Goal: Task Accomplishment & Management: Use online tool/utility

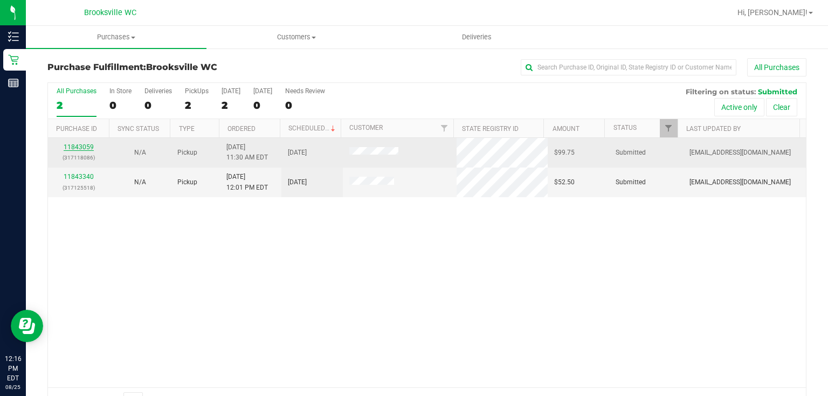
click at [87, 148] on link "11843059" at bounding box center [79, 147] width 30 height 8
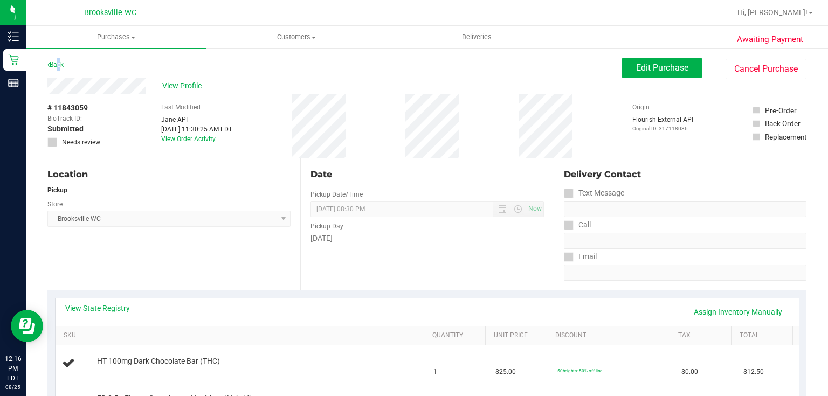
drag, startPoint x: 57, startPoint y: 66, endPoint x: 57, endPoint y: 60, distance: 6.0
click at [57, 61] on link "Back" at bounding box center [55, 65] width 16 height 8
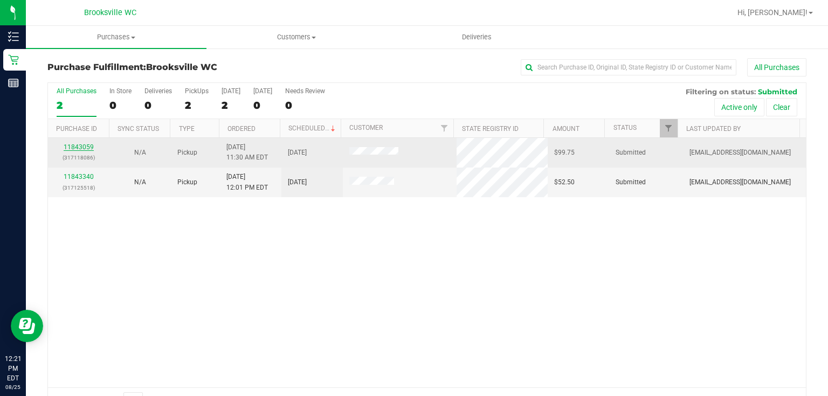
click at [84, 143] on link "11843059" at bounding box center [79, 147] width 30 height 8
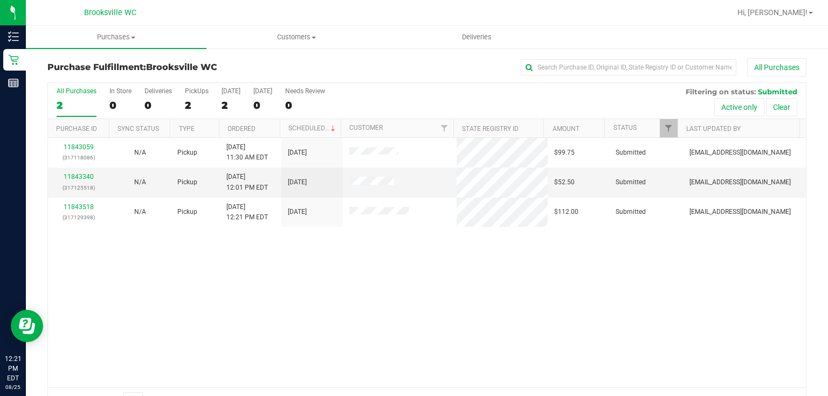
drag, startPoint x: 499, startPoint y: 325, endPoint x: 472, endPoint y: 319, distance: 27.6
click at [499, 325] on div "11843059 (317118086) N/A Pickup 8/25/2025 11:30 AM EDT 8/25/2025 $99.75 Submitt…" at bounding box center [427, 263] width 758 height 250
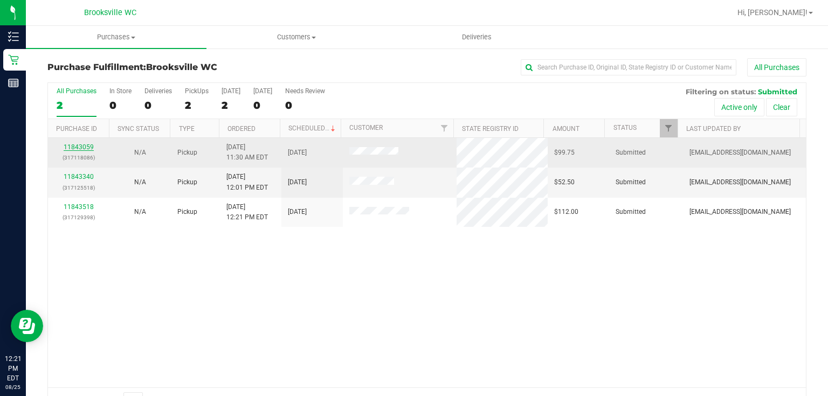
click at [77, 148] on link "11843059" at bounding box center [79, 147] width 30 height 8
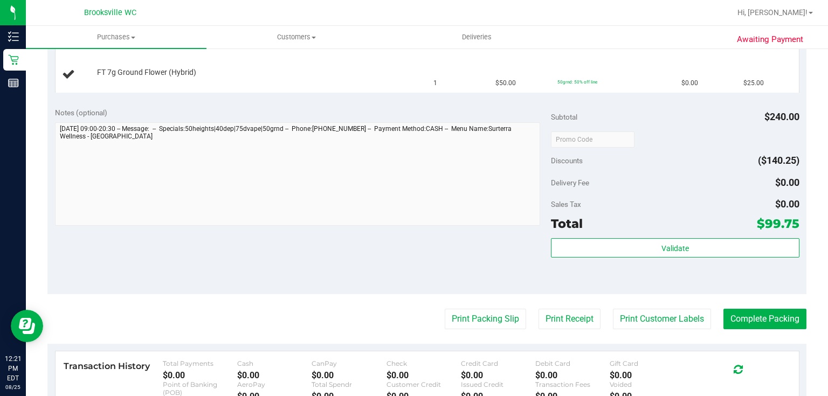
scroll to position [431, 0]
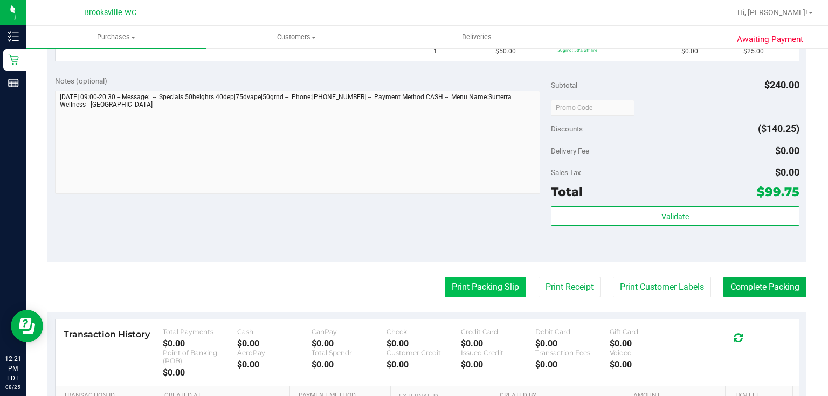
click at [476, 283] on button "Print Packing Slip" at bounding box center [485, 287] width 81 height 20
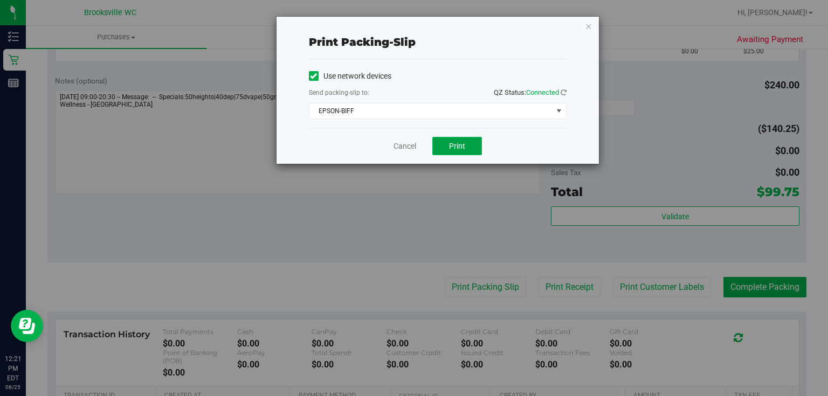
click at [446, 146] on button "Print" at bounding box center [457, 146] width 50 height 18
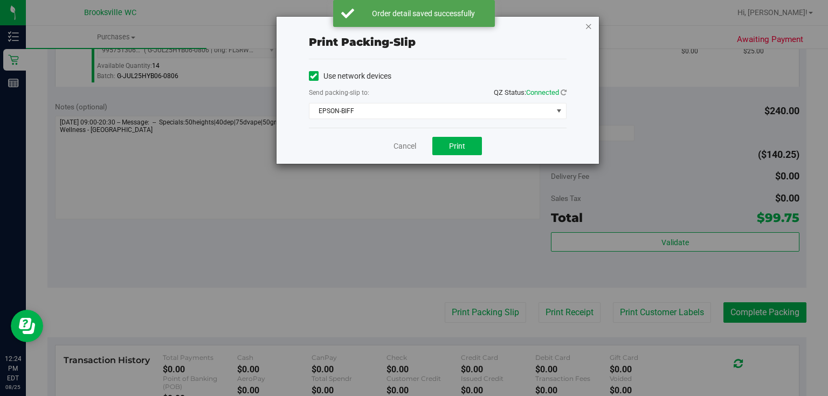
click at [591, 27] on icon "button" at bounding box center [589, 25] width 8 height 13
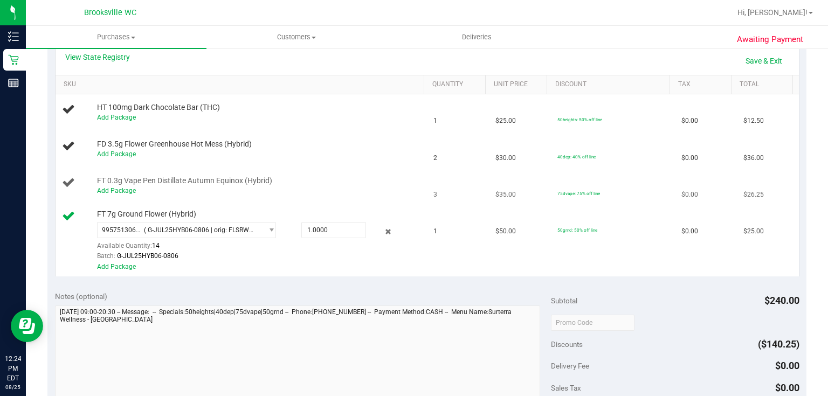
scroll to position [172, 0]
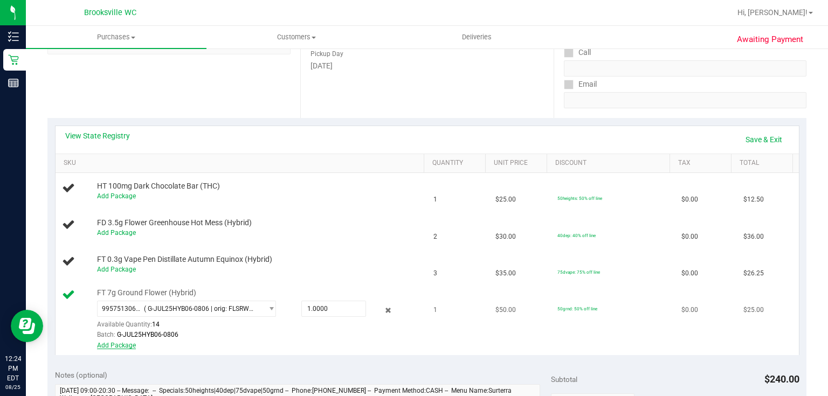
click at [116, 343] on link "Add Package" at bounding box center [116, 346] width 39 height 8
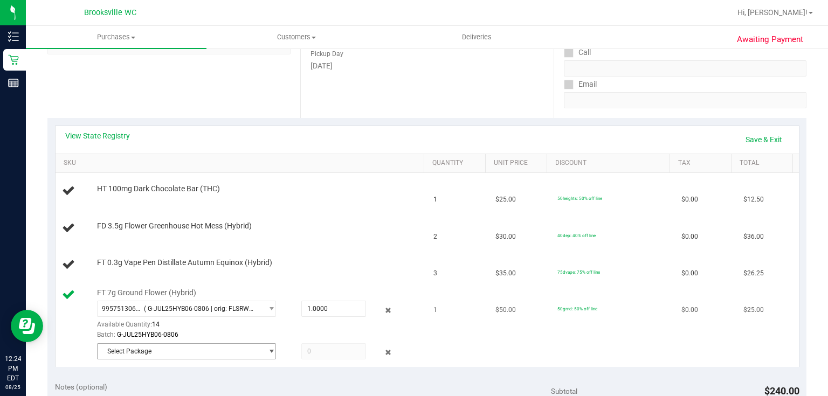
click at [124, 348] on span "Select Package" at bounding box center [180, 351] width 164 height 15
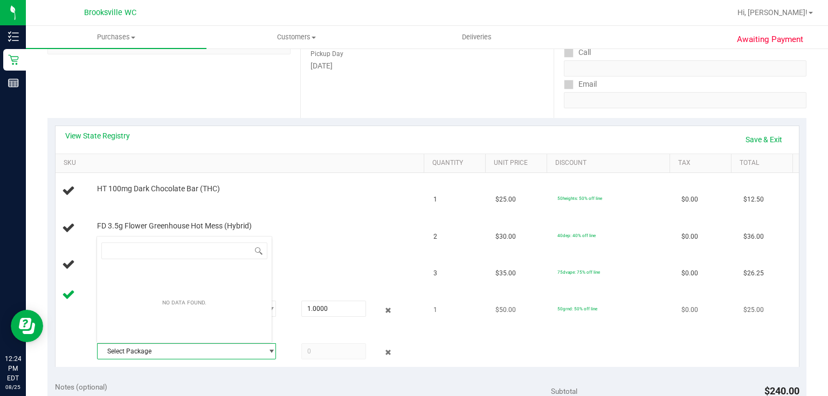
click at [185, 349] on span "Select Package" at bounding box center [180, 351] width 164 height 15
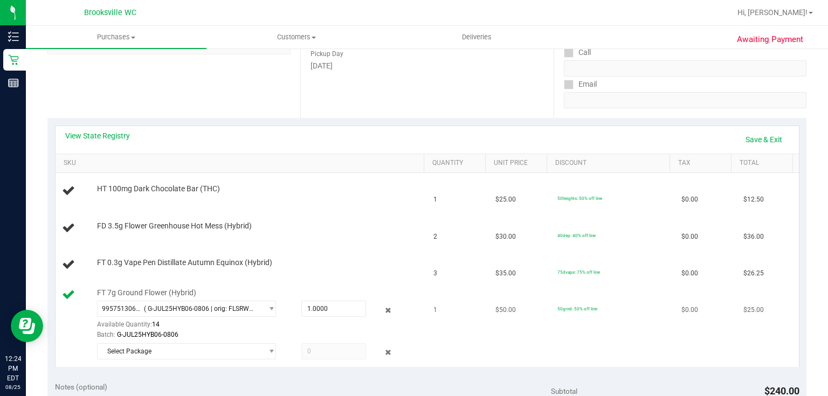
click at [313, 351] on span at bounding box center [333, 351] width 65 height 16
click at [107, 260] on span "FT 0.3g Vape Pen Distillate Autumn Equinox (Hybrid)" at bounding box center [184, 263] width 175 height 10
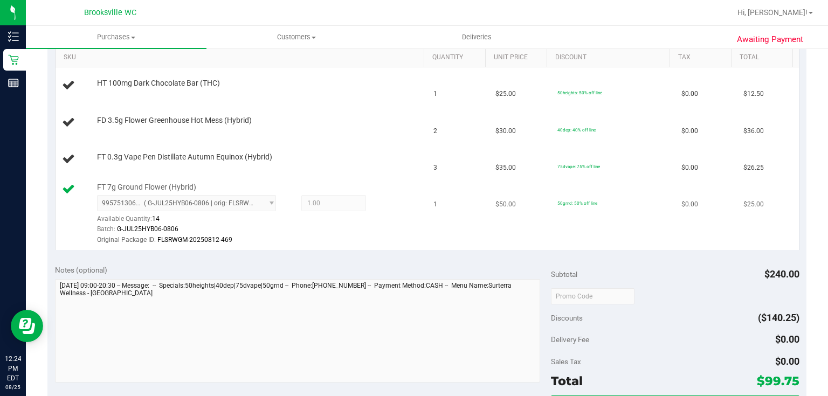
scroll to position [259, 0]
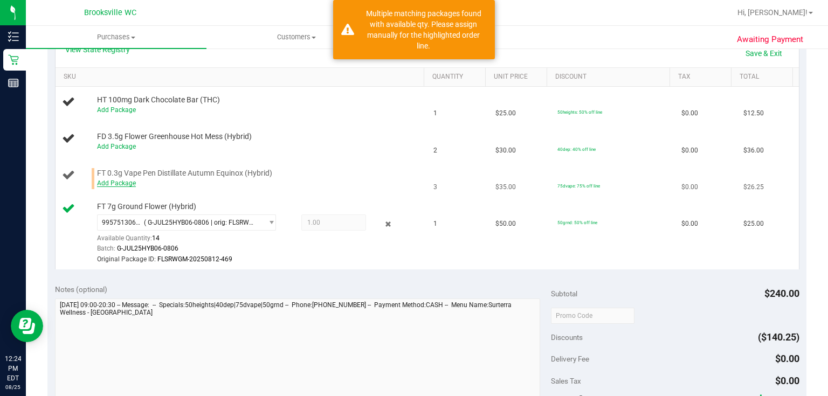
click at [122, 184] on link "Add Package" at bounding box center [116, 183] width 39 height 8
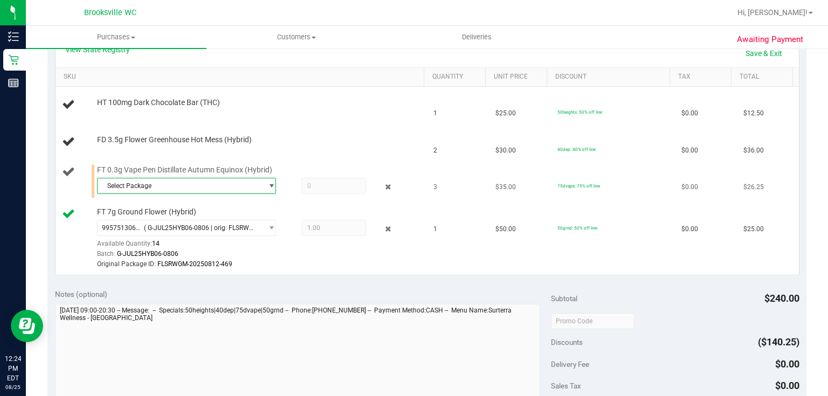
click at [183, 183] on span "Select Package" at bounding box center [180, 185] width 164 height 15
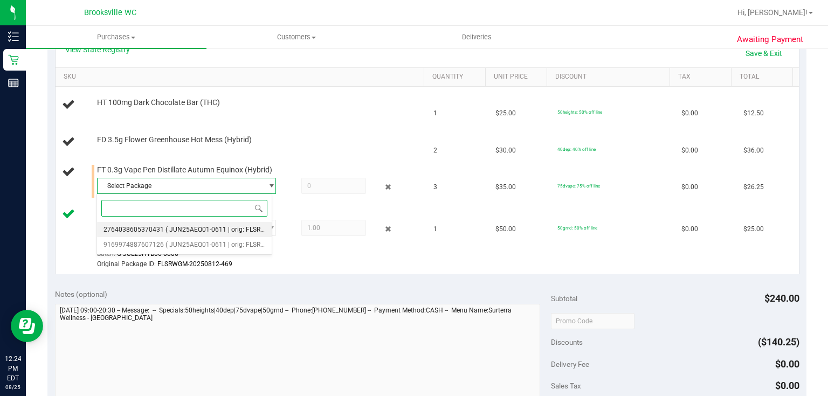
click at [185, 231] on span "( JUN25AEQ01-0611 | orig: FLSRWGM-20250630-3048 )" at bounding box center [246, 230] width 163 height 8
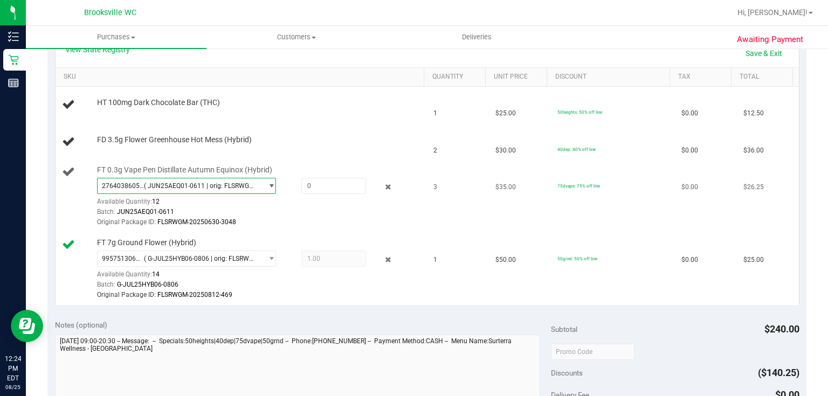
click at [208, 188] on span "( JUN25AEQ01-0611 | orig: FLSRWGM-20250630-3048 )" at bounding box center [201, 186] width 114 height 8
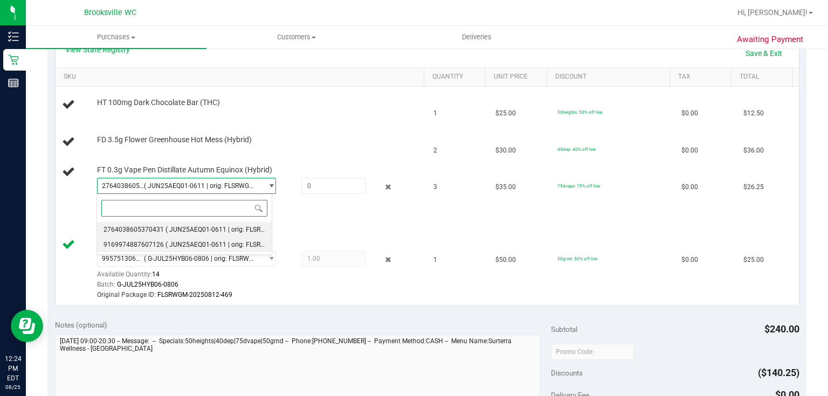
click at [196, 240] on li "9169974887607126 ( JUN25AEQ01-0611 | orig: FLSRWGM-20250630-3026 )" at bounding box center [184, 244] width 175 height 15
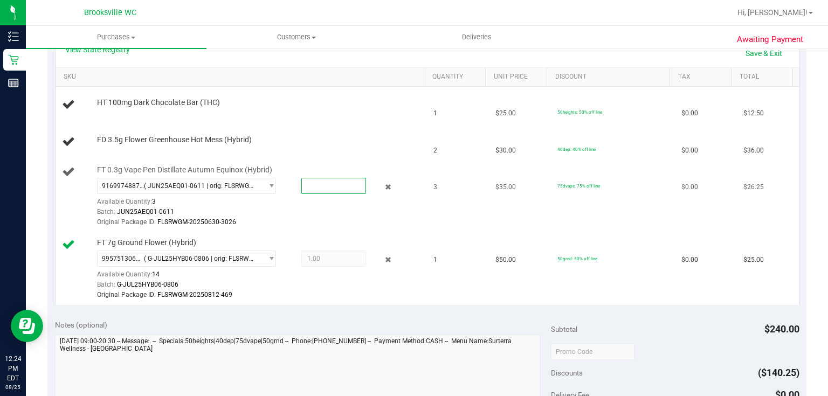
click at [311, 187] on span at bounding box center [333, 186] width 65 height 16
type input "3"
type input "3.0000"
click at [312, 214] on div "Batch: JUN25AEQ01-0611" at bounding box center [258, 212] width 323 height 10
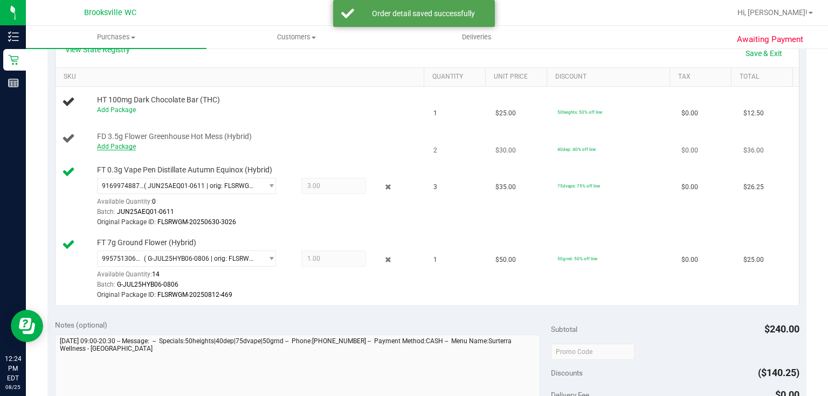
click at [116, 147] on link "Add Package" at bounding box center [116, 147] width 39 height 8
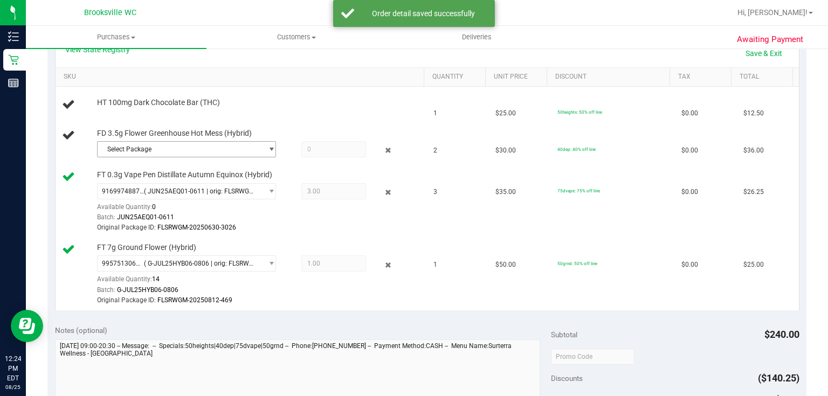
click at [128, 151] on span "Select Package" at bounding box center [180, 149] width 164 height 15
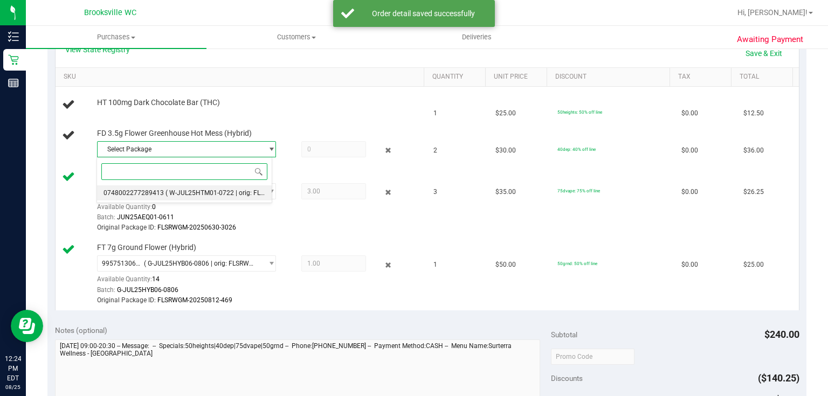
click at [146, 197] on li "0748002277289413 ( W-JUL25HTM01-0722 | orig: FLSRWGM-20250728-335 )" at bounding box center [184, 192] width 175 height 15
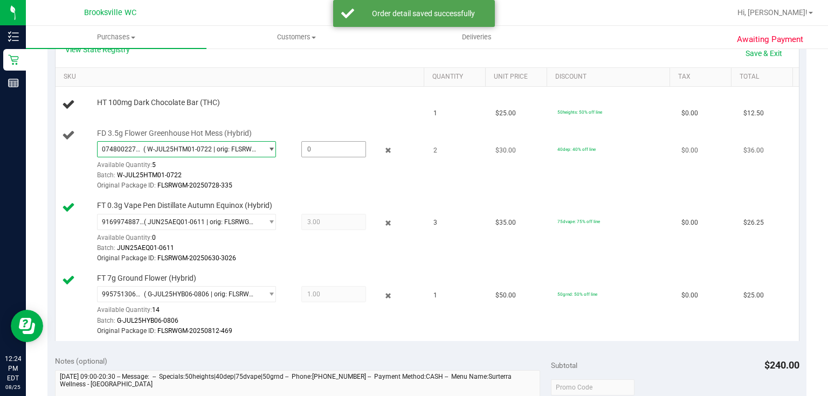
click at [317, 147] on span at bounding box center [333, 149] width 65 height 16
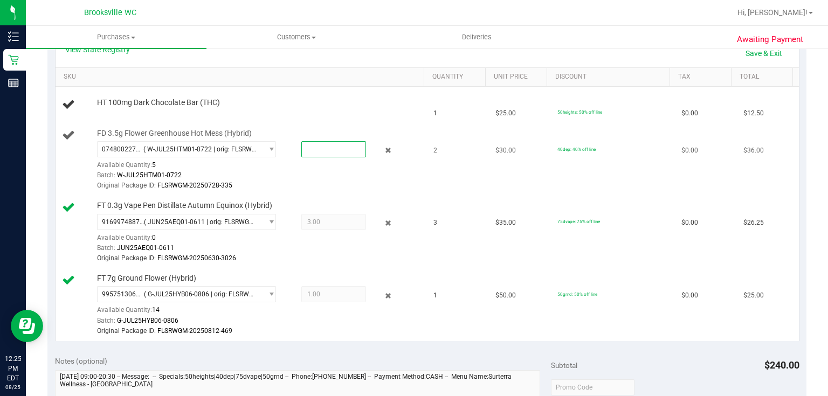
type input "2"
type input "2.0000"
click at [313, 186] on div "Original Package ID: FLSRWGM-20250728-335" at bounding box center [258, 186] width 323 height 10
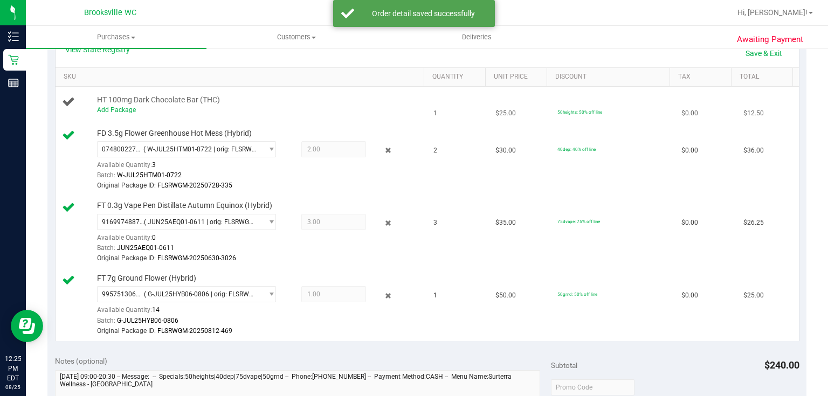
click at [126, 113] on div "Add Package" at bounding box center [258, 110] width 323 height 10
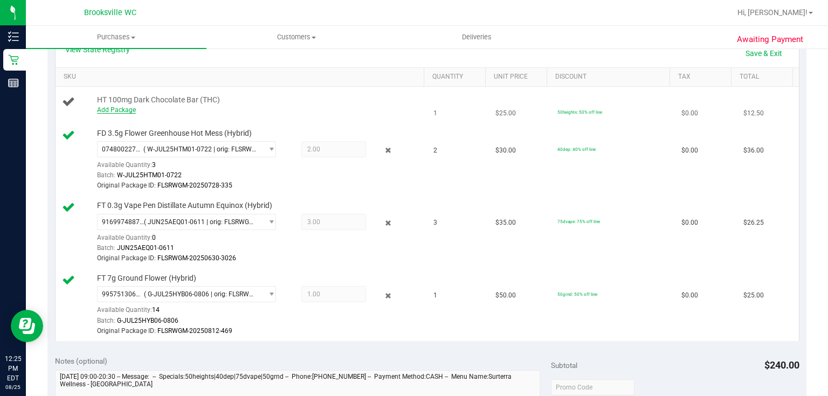
click at [123, 110] on link "Add Package" at bounding box center [116, 110] width 39 height 8
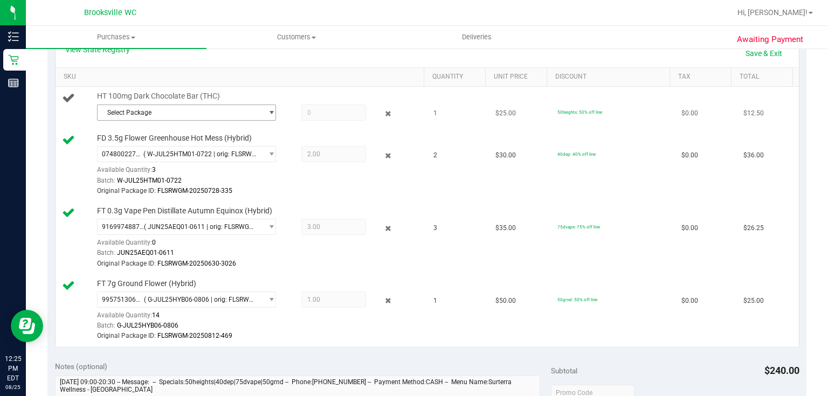
click at [160, 109] on span "Select Package" at bounding box center [180, 112] width 164 height 15
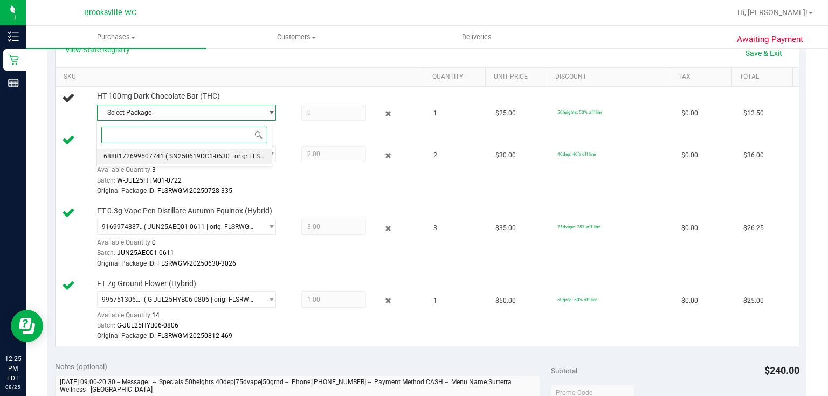
click at [166, 151] on li "6888172699507741 ( SN250619DC1-0630 | orig: FLSRWGM-20250707-048 )" at bounding box center [184, 156] width 175 height 15
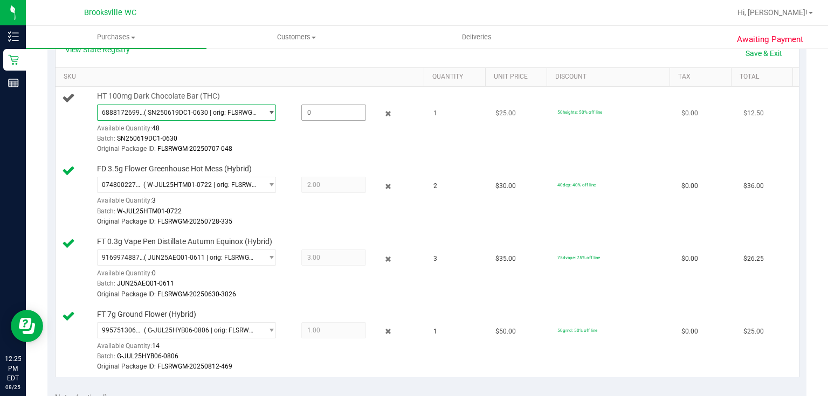
click at [318, 109] on span at bounding box center [333, 113] width 65 height 16
type input "1"
type input "1.0000"
click at [336, 154] on div at bounding box center [258, 154] width 323 height 1
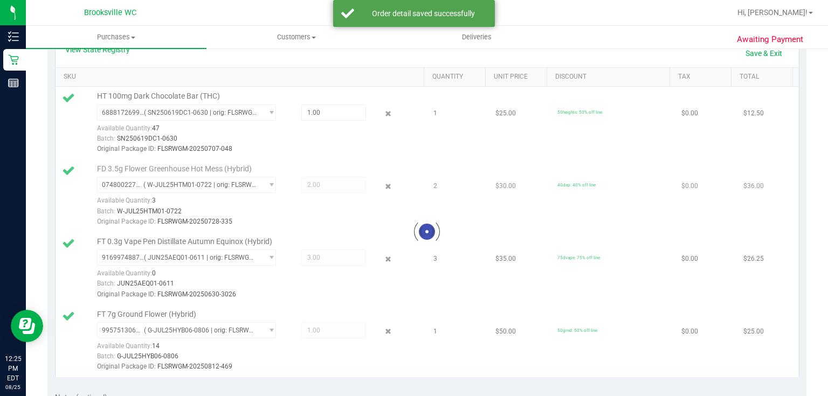
scroll to position [474, 0]
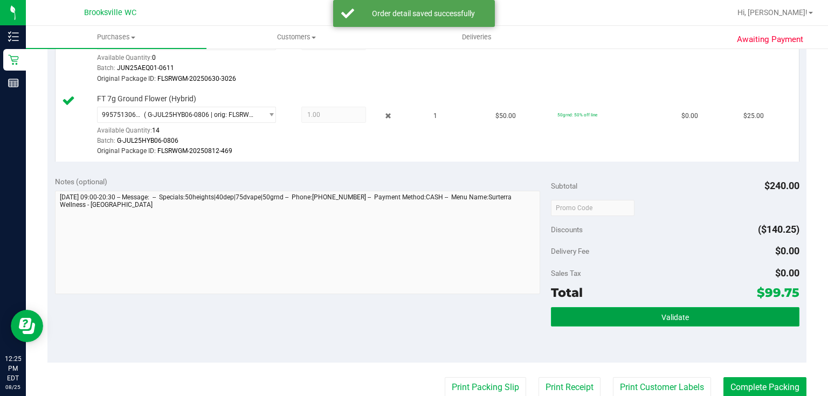
click at [625, 315] on button "Validate" at bounding box center [675, 316] width 248 height 19
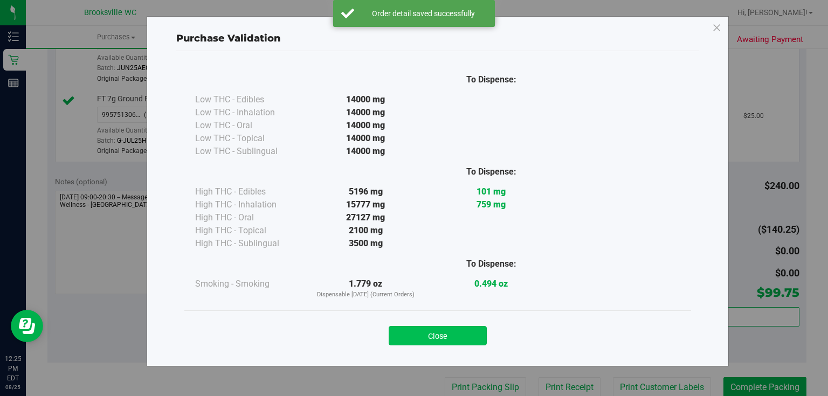
click at [440, 336] on button "Close" at bounding box center [438, 335] width 98 height 19
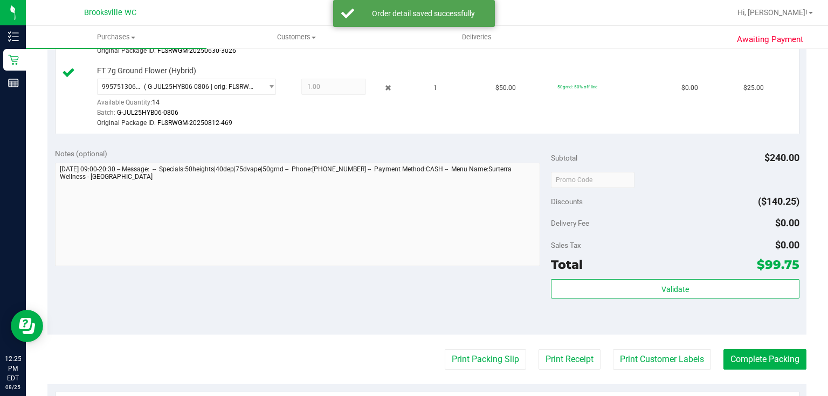
scroll to position [517, 0]
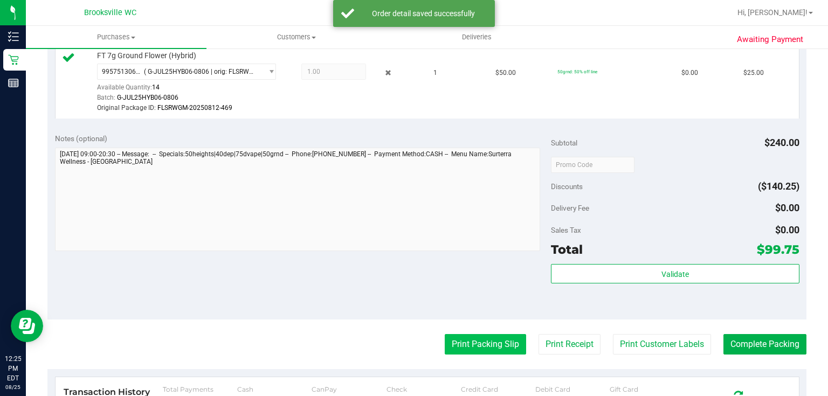
click at [500, 342] on button "Print Packing Slip" at bounding box center [485, 344] width 81 height 20
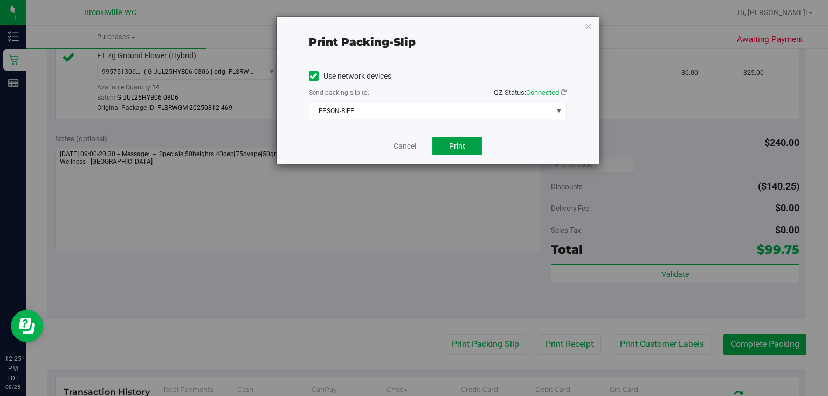
drag, startPoint x: 453, startPoint y: 147, endPoint x: 444, endPoint y: 171, distance: 25.9
click at [453, 147] on span "Print" at bounding box center [457, 146] width 16 height 9
click at [592, 23] on icon "button" at bounding box center [589, 25] width 8 height 13
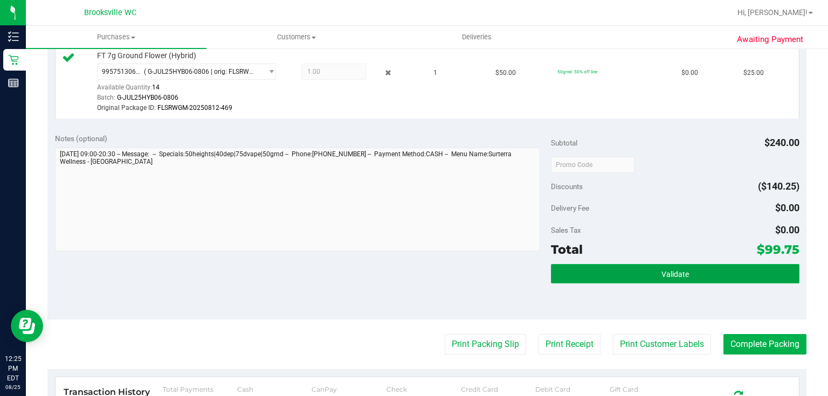
click at [666, 272] on span "Validate" at bounding box center [674, 274] width 27 height 9
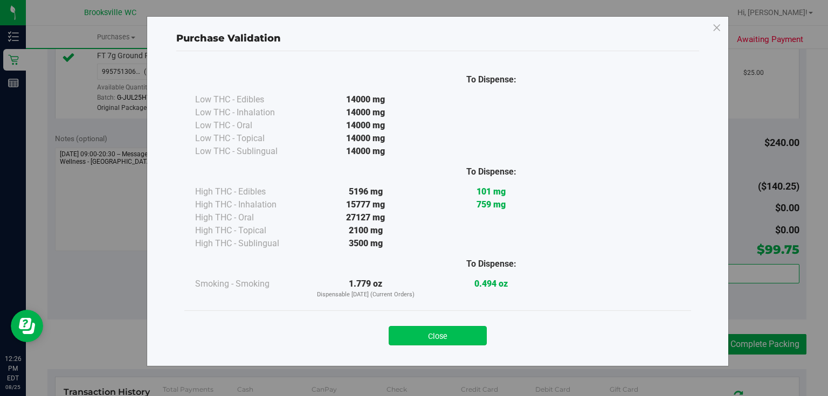
click at [463, 338] on button "Close" at bounding box center [438, 335] width 98 height 19
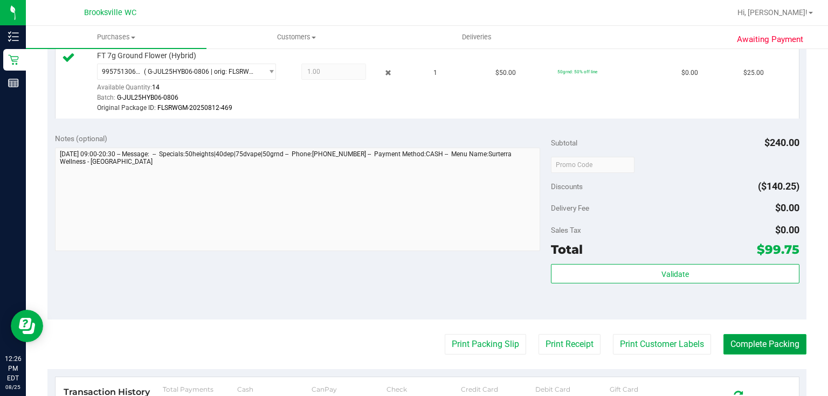
click at [770, 345] on button "Complete Packing" at bounding box center [764, 344] width 83 height 20
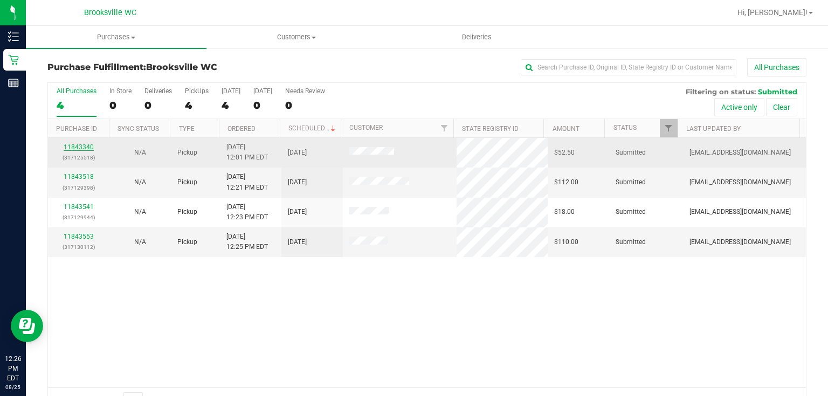
click at [84, 143] on link "11843340" at bounding box center [79, 147] width 30 height 8
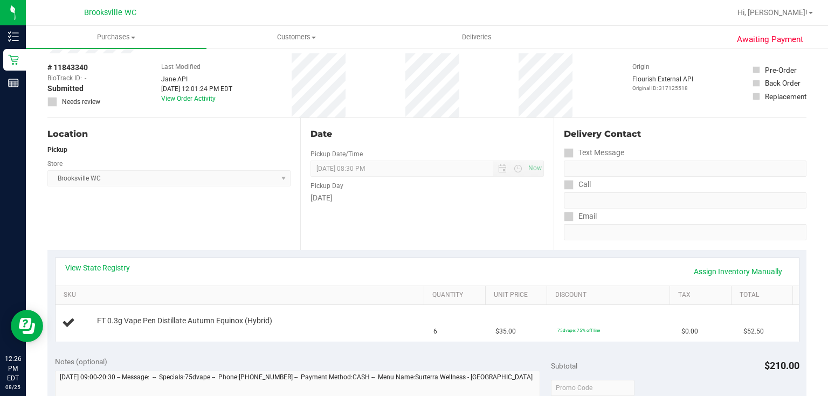
scroll to position [86, 0]
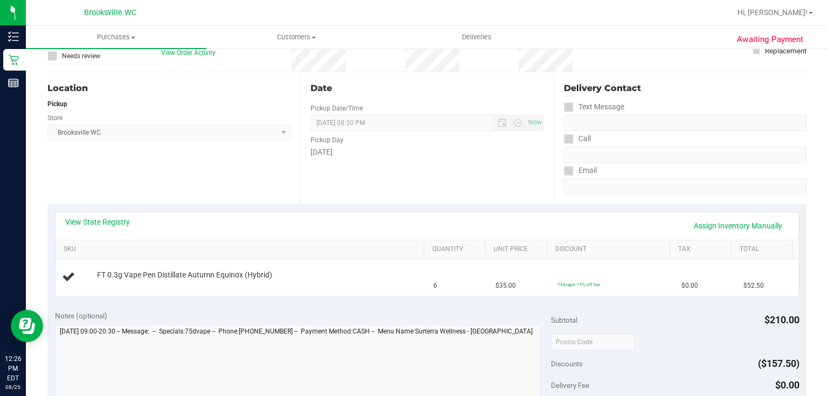
click at [442, 212] on div "View State Registry Assign Inventory Manually" at bounding box center [427, 225] width 743 height 27
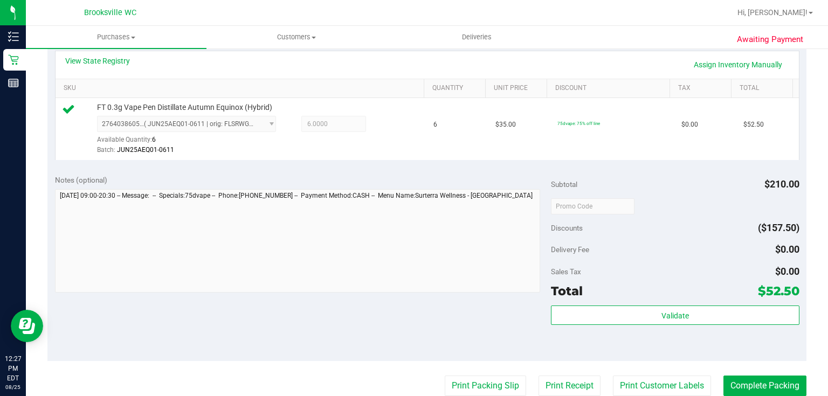
scroll to position [259, 0]
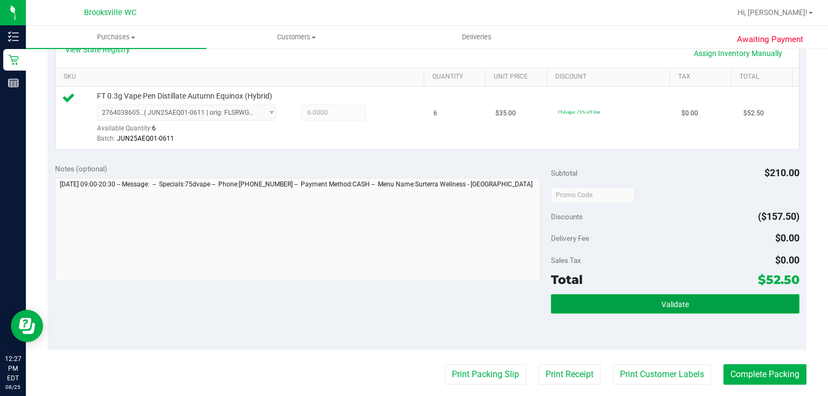
click at [575, 295] on button "Validate" at bounding box center [675, 303] width 248 height 19
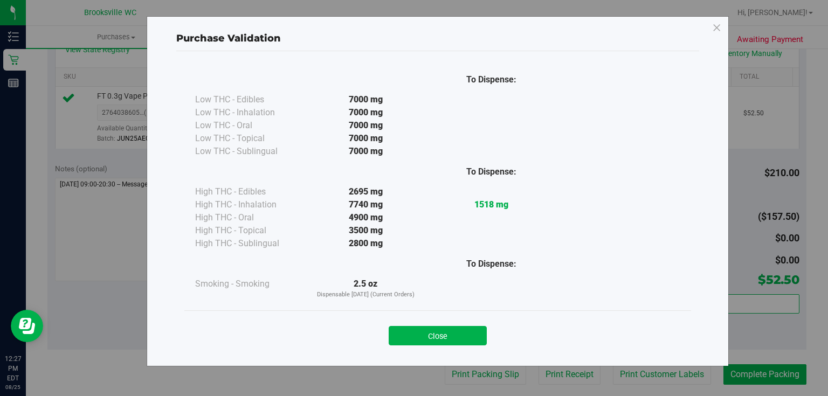
click at [442, 346] on div "Close" at bounding box center [437, 332] width 507 height 44
click at [452, 333] on button "Close" at bounding box center [438, 335] width 98 height 19
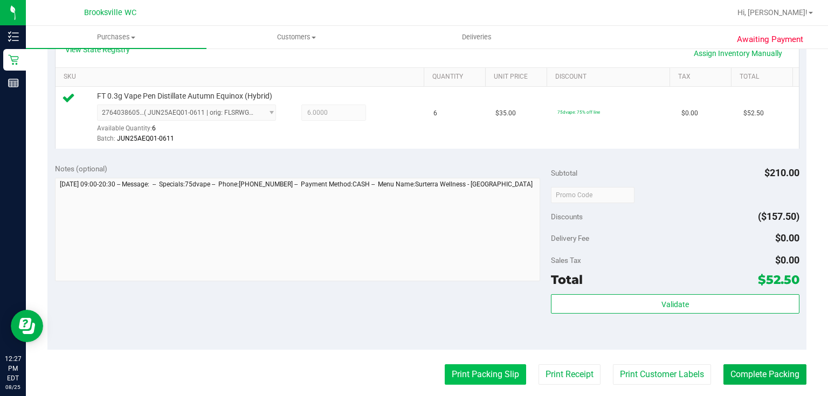
click at [465, 372] on button "Print Packing Slip" at bounding box center [485, 374] width 81 height 20
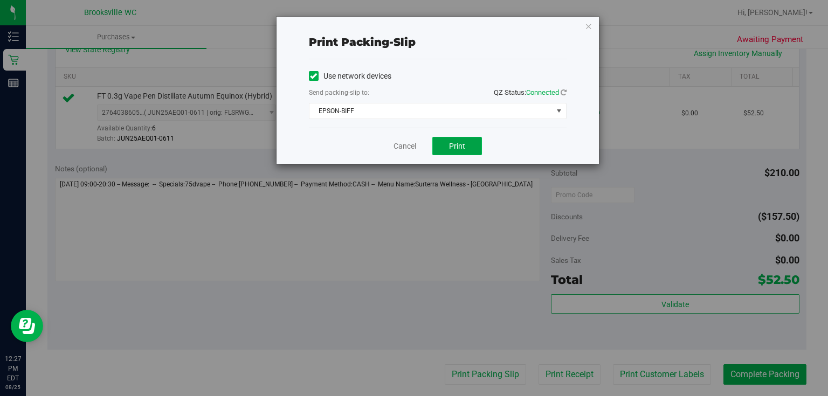
click at [457, 147] on span "Print" at bounding box center [457, 146] width 16 height 9
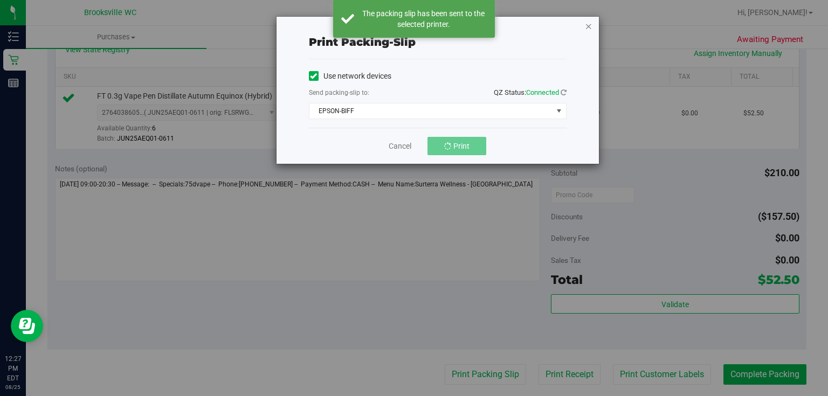
click at [588, 24] on icon "button" at bounding box center [589, 25] width 8 height 13
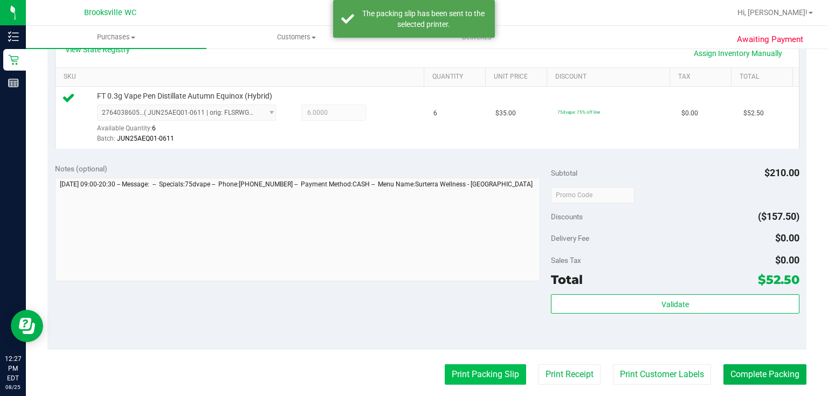
click at [500, 369] on button "Print Packing Slip" at bounding box center [485, 374] width 81 height 20
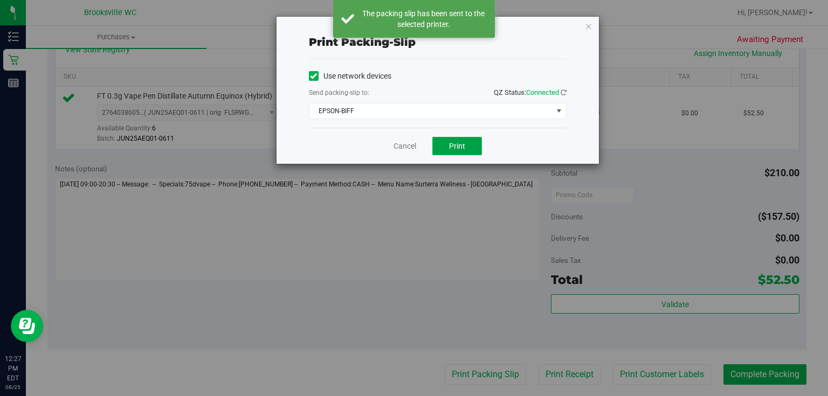
click at [463, 144] on span "Print" at bounding box center [457, 146] width 16 height 9
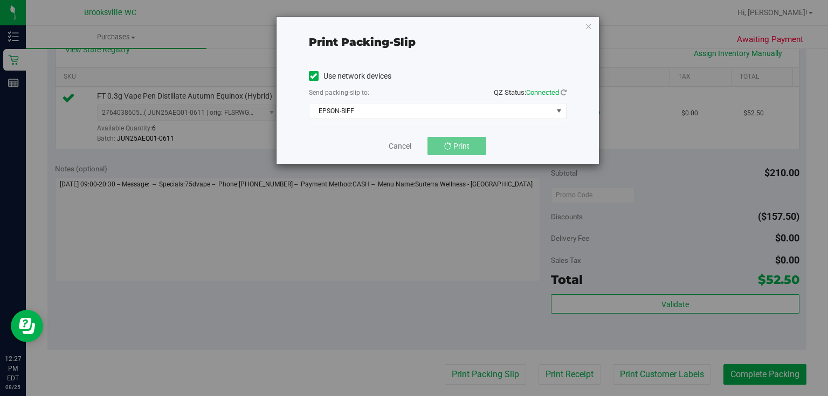
click at [592, 26] on div "Print packing-slip Use network devices Send packing-slip to: QZ Status: Connect…" at bounding box center [437, 90] width 322 height 147
click at [588, 26] on icon "button" at bounding box center [589, 25] width 8 height 13
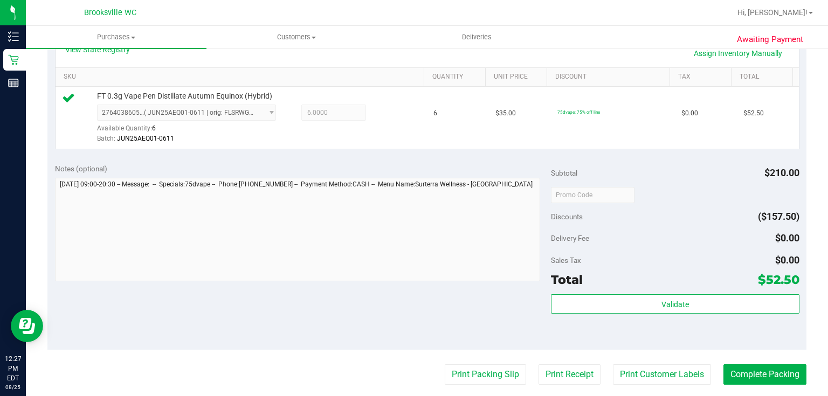
click at [527, 319] on div "Notes (optional) Subtotal $210.00 Discounts ($157.50) Delivery Fee $0.00 Sales …" at bounding box center [426, 253] width 759 height 194
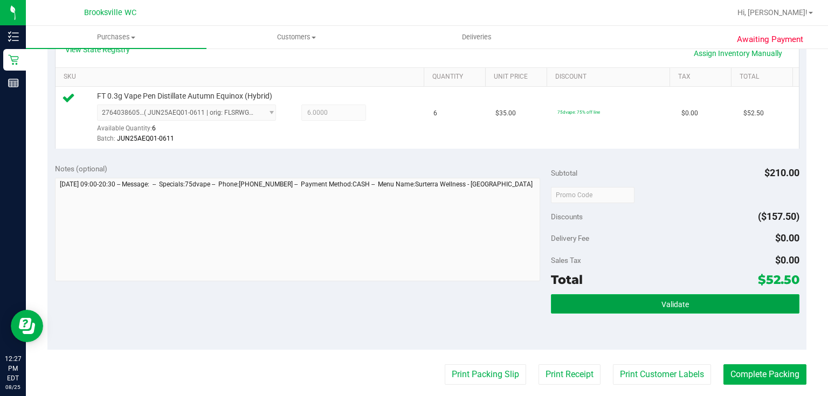
click at [666, 300] on span "Validate" at bounding box center [674, 304] width 27 height 9
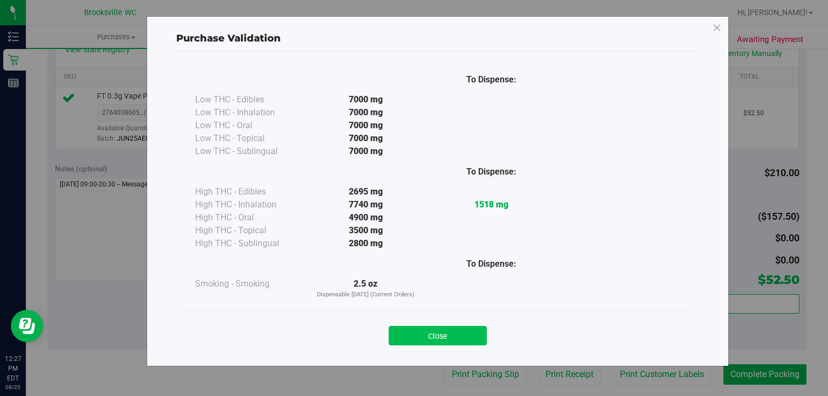
click at [456, 326] on button "Close" at bounding box center [438, 335] width 98 height 19
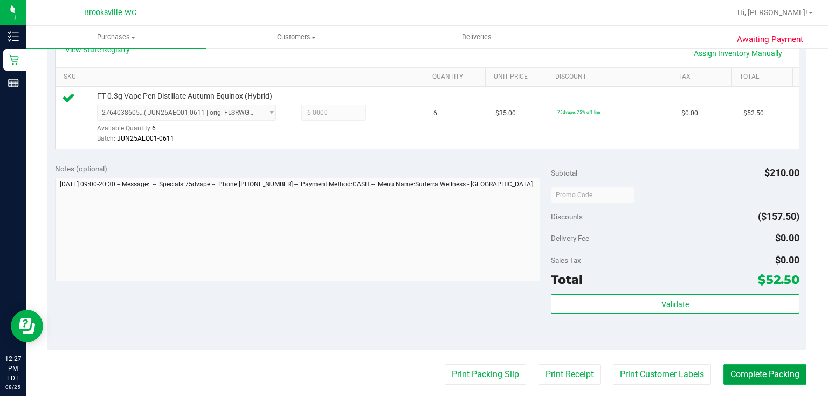
click at [756, 380] on button "Complete Packing" at bounding box center [764, 374] width 83 height 20
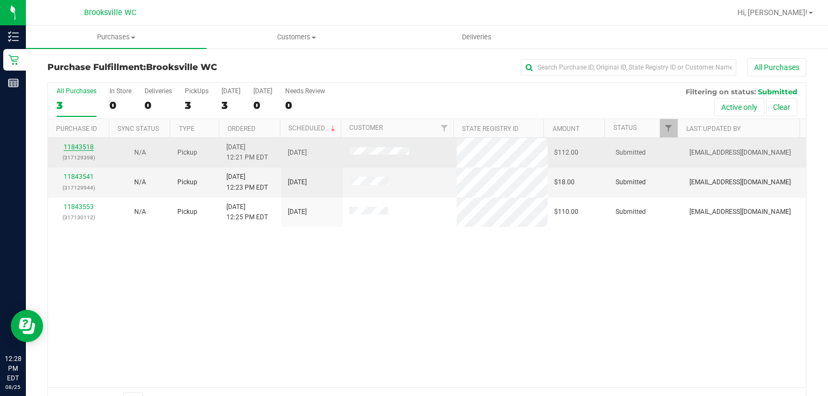
click at [90, 143] on link "11843518" at bounding box center [79, 147] width 30 height 8
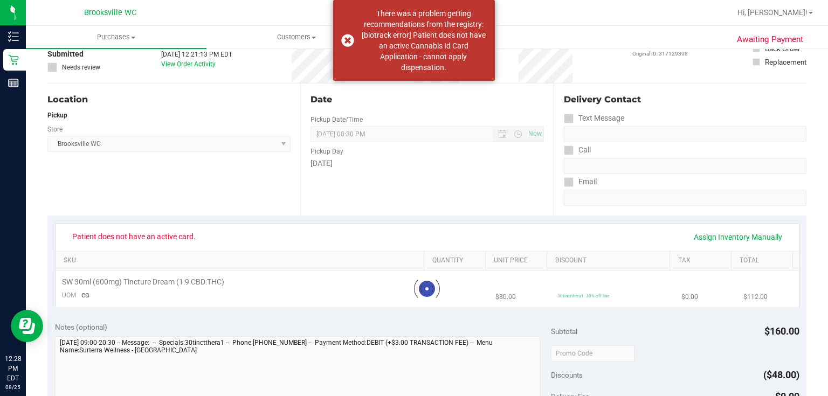
scroll to position [86, 0]
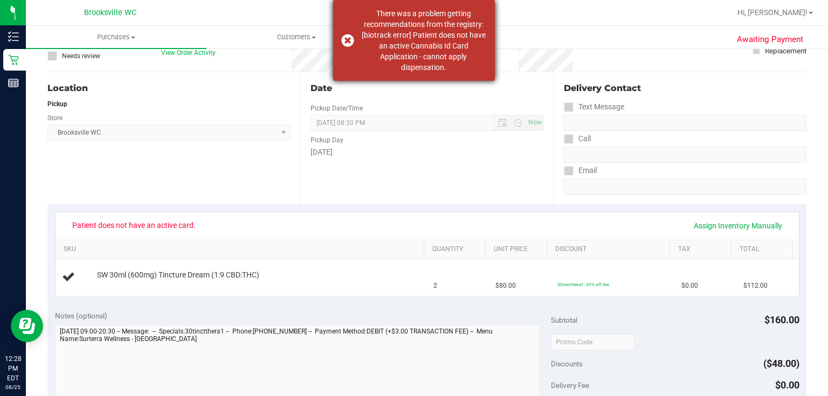
click at [394, 56] on dispensation "There was a problem getting recommendations from the registry: [biotrack error]…" at bounding box center [423, 40] width 127 height 65
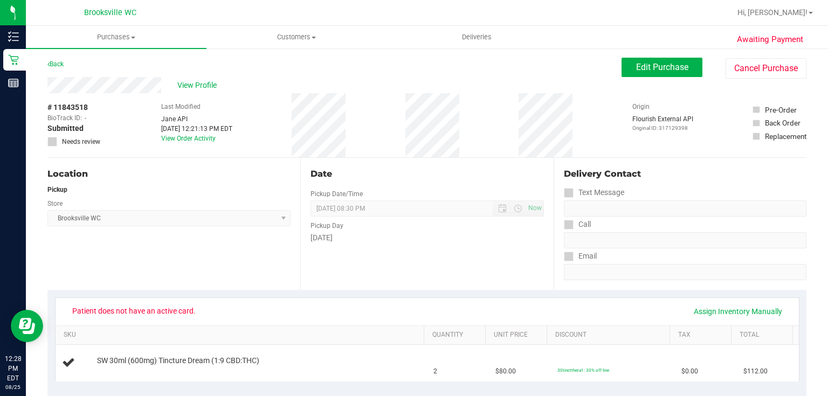
scroll to position [0, 0]
click at [63, 66] on link "Back" at bounding box center [55, 65] width 16 height 8
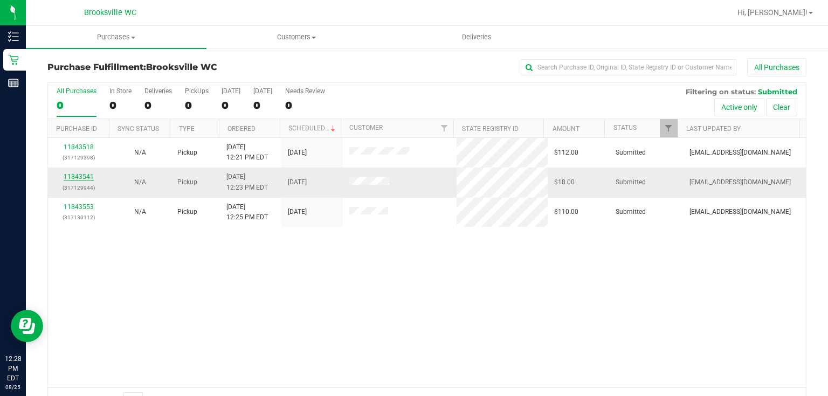
click at [81, 177] on link "11843541" at bounding box center [79, 177] width 30 height 8
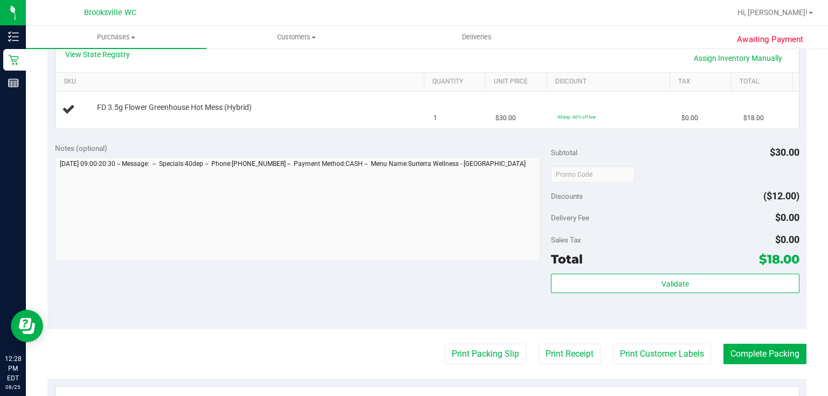
scroll to position [302, 0]
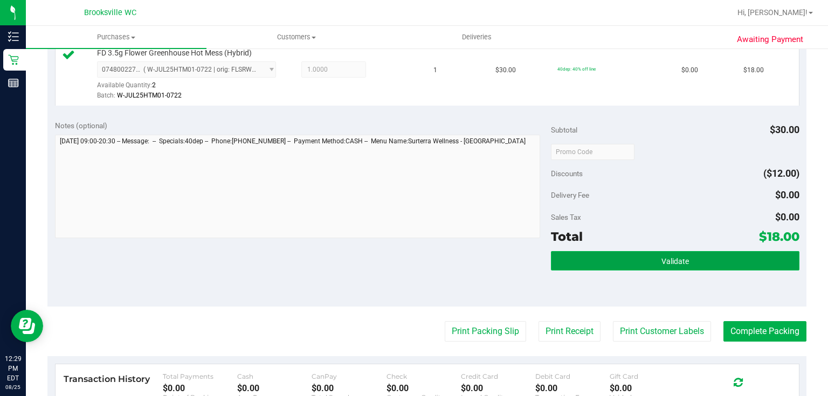
click at [605, 265] on button "Validate" at bounding box center [675, 260] width 248 height 19
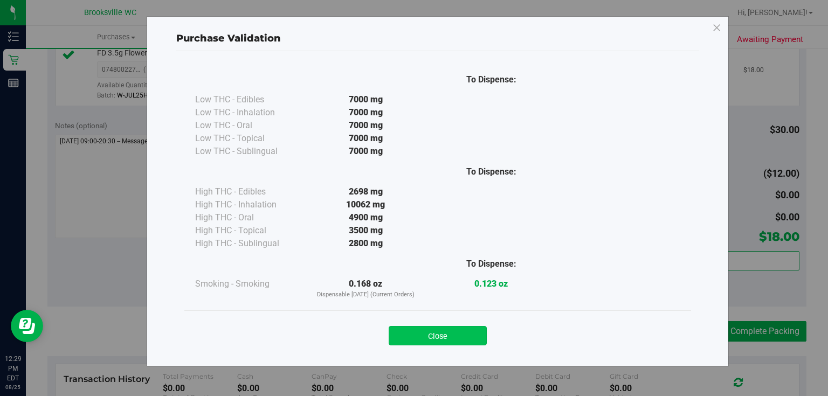
click at [428, 335] on button "Close" at bounding box center [438, 335] width 98 height 19
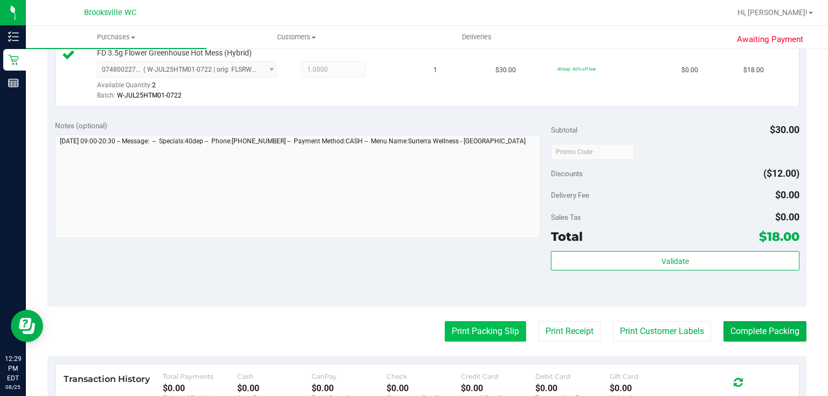
click at [501, 327] on button "Print Packing Slip" at bounding box center [485, 331] width 81 height 20
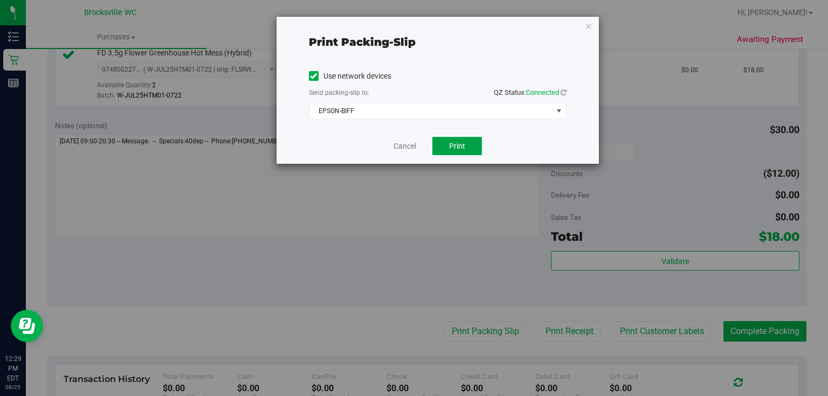
drag, startPoint x: 448, startPoint y: 147, endPoint x: 435, endPoint y: 186, distance: 41.2
click at [447, 147] on button "Print" at bounding box center [457, 146] width 50 height 18
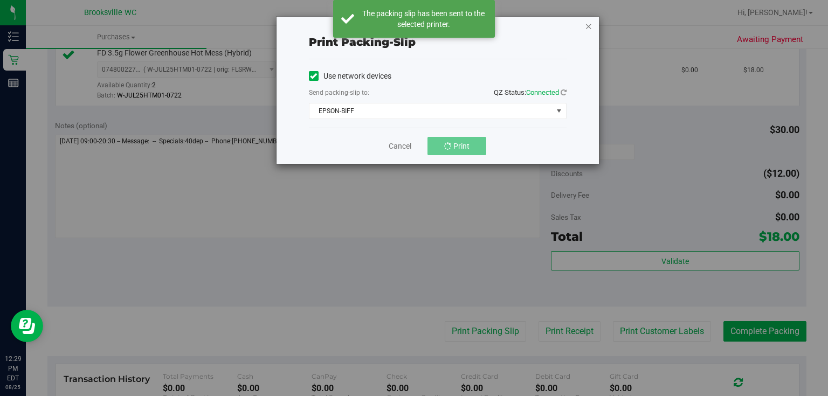
click at [586, 29] on icon "button" at bounding box center [589, 25] width 8 height 13
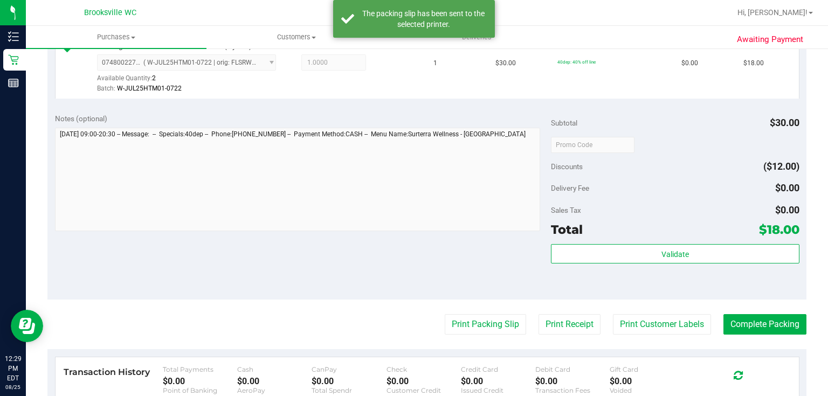
scroll to position [388, 0]
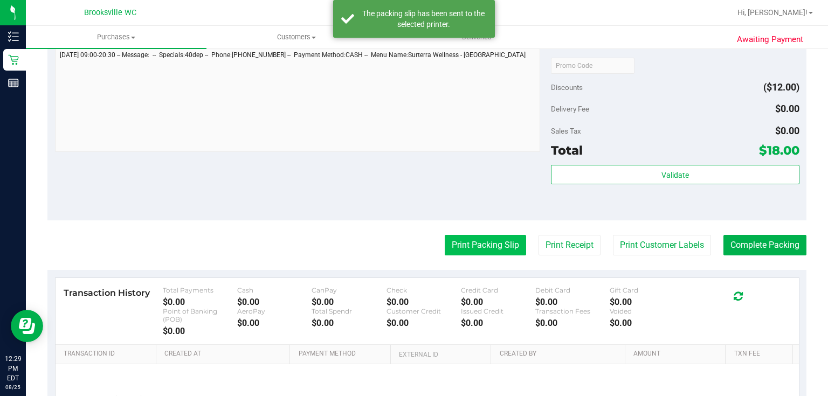
click at [464, 253] on button "Print Packing Slip" at bounding box center [485, 245] width 81 height 20
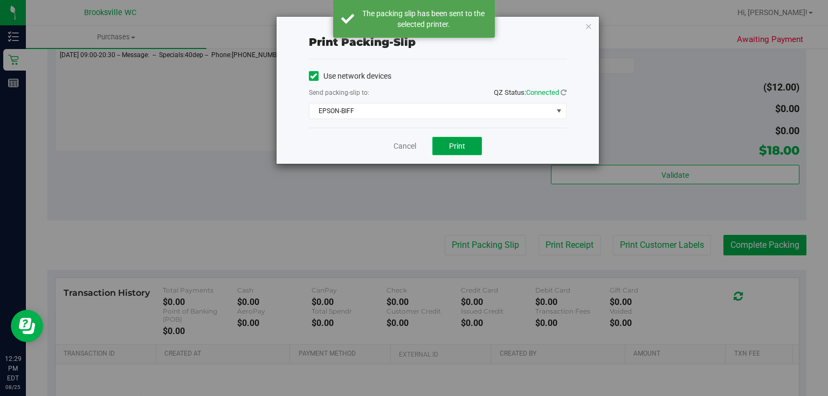
click at [460, 137] on button "Print" at bounding box center [457, 146] width 50 height 18
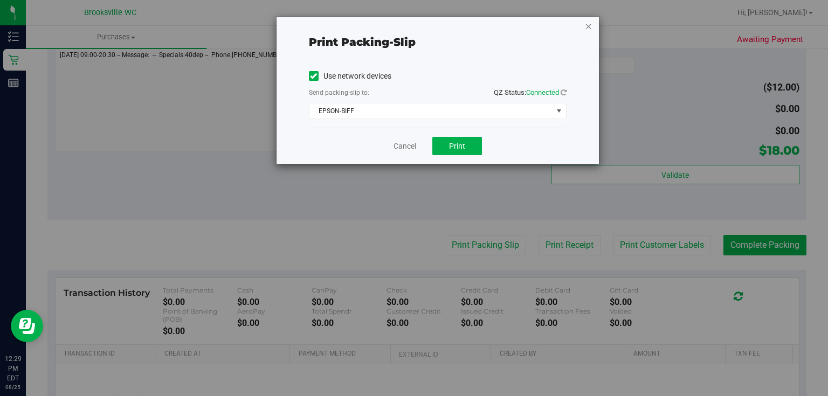
click at [590, 26] on icon "button" at bounding box center [589, 25] width 8 height 13
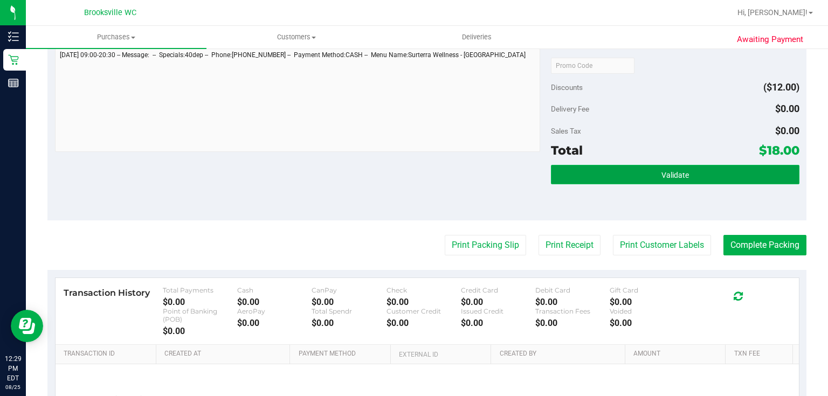
click at [592, 170] on button "Validate" at bounding box center [675, 174] width 248 height 19
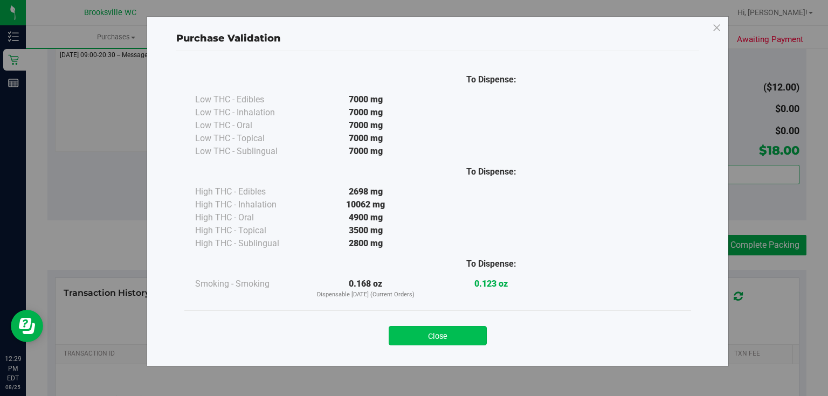
click at [451, 331] on button "Close" at bounding box center [438, 335] width 98 height 19
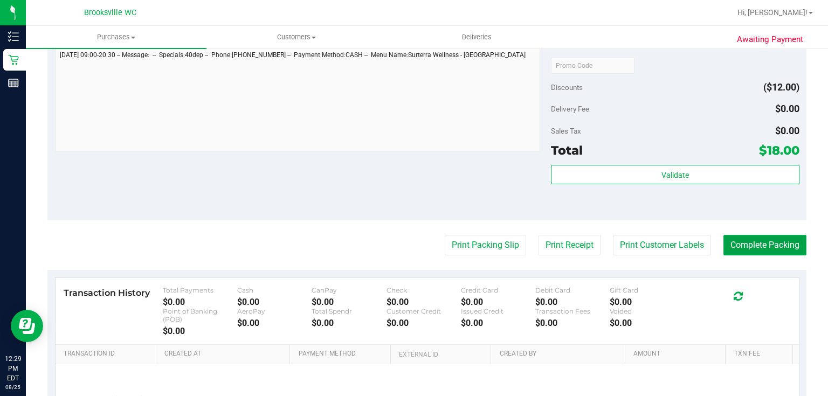
click at [742, 245] on button "Complete Packing" at bounding box center [764, 245] width 83 height 20
click at [421, 183] on div "Notes (optional) Subtotal $30.00 Discounts ($12.00) Delivery Fee $0.00 Sales Ta…" at bounding box center [426, 123] width 759 height 194
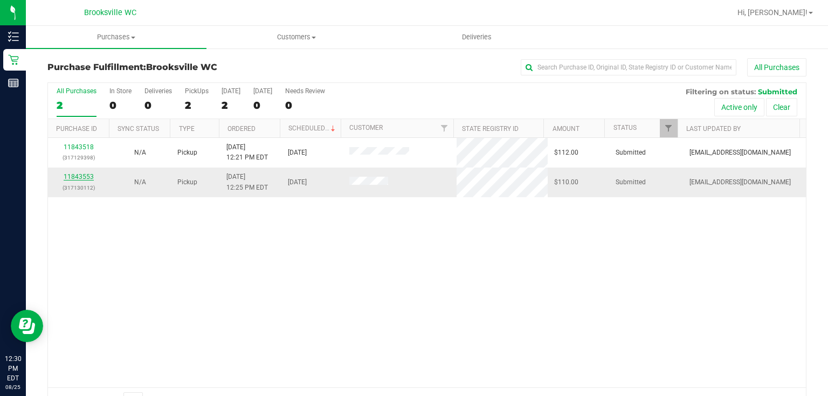
click at [82, 176] on link "11843553" at bounding box center [79, 177] width 30 height 8
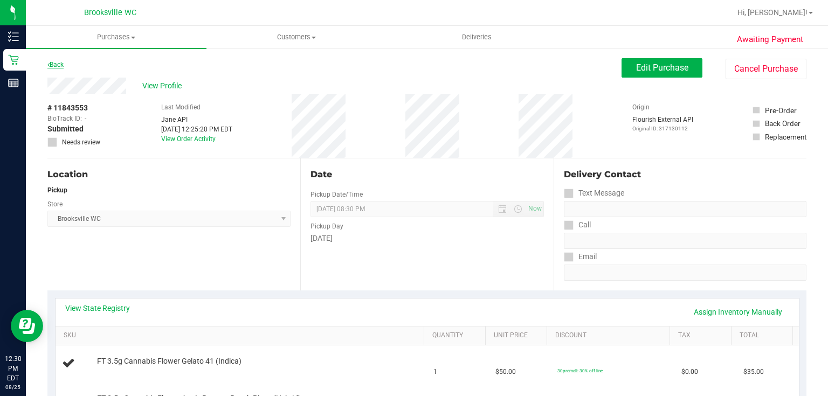
click at [53, 65] on link "Back" at bounding box center [55, 65] width 16 height 8
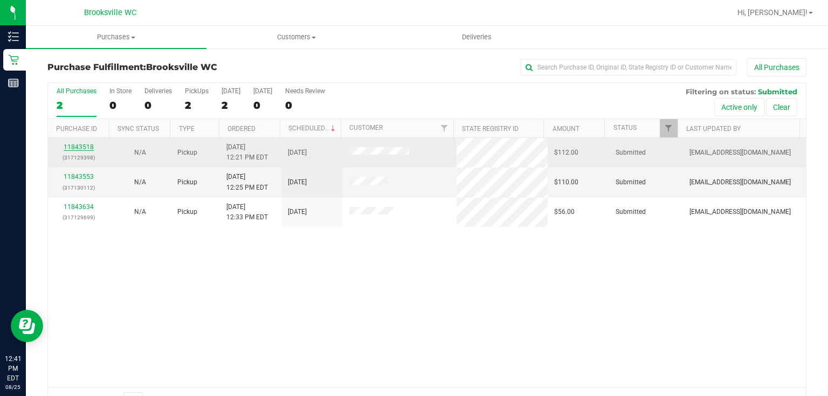
click at [81, 148] on link "11843518" at bounding box center [79, 147] width 30 height 8
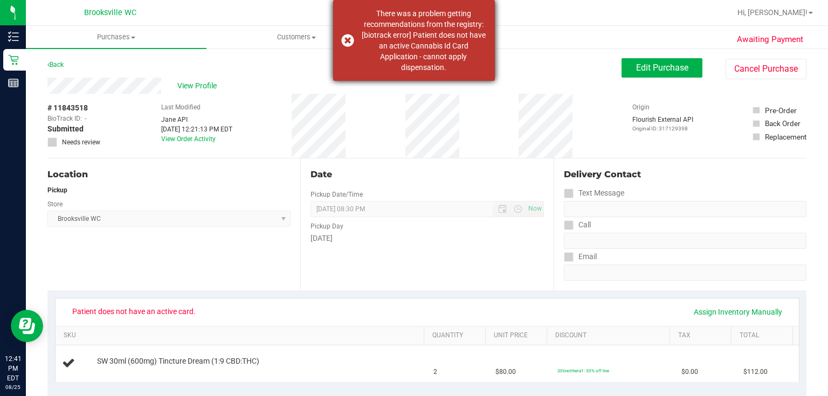
click at [382, 56] on dispensation "There was a problem getting recommendations from the registry: [biotrack error]…" at bounding box center [423, 40] width 127 height 65
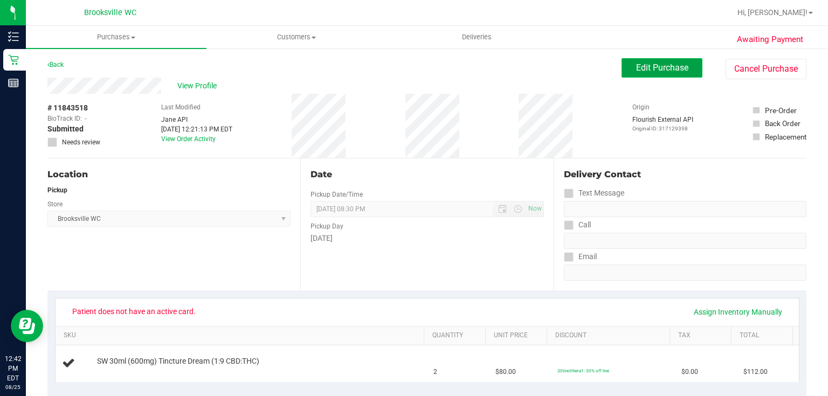
click at [639, 61] on button "Edit Purchase" at bounding box center [661, 67] width 81 height 19
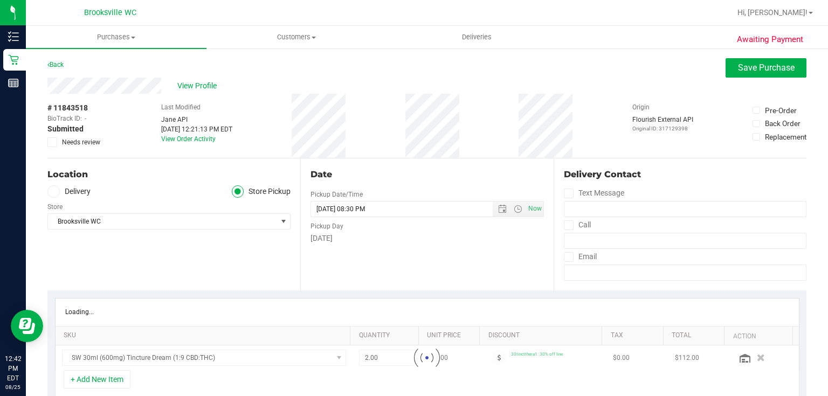
click at [52, 146] on span at bounding box center [52, 142] width 10 height 10
click at [0, 0] on input "Needs review" at bounding box center [0, 0] width 0 height 0
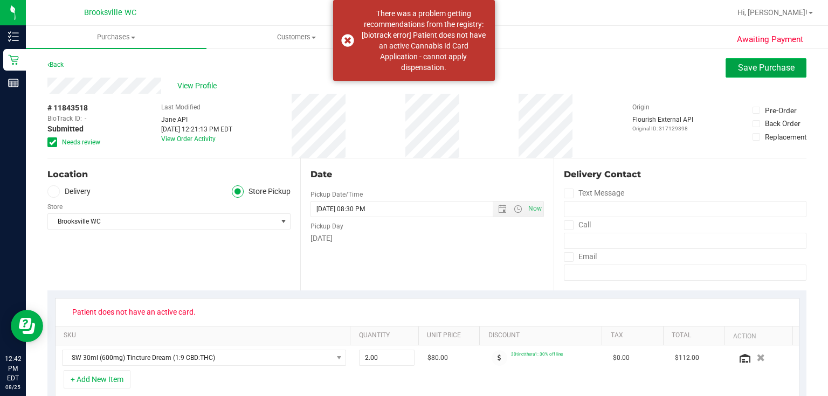
click at [753, 71] on span "Save Purchase" at bounding box center [766, 68] width 57 height 10
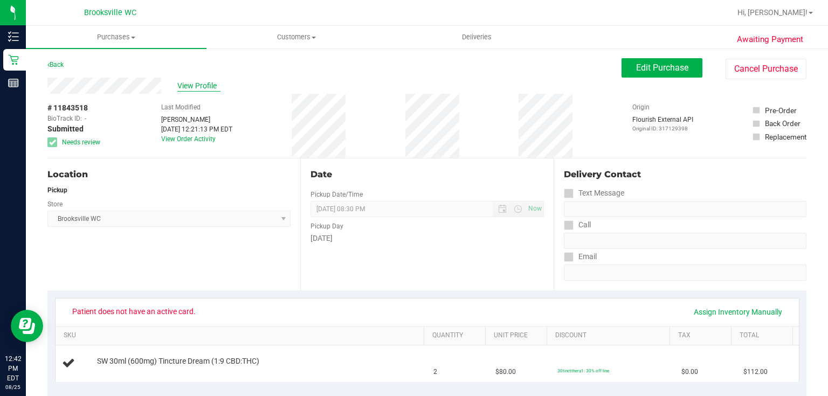
click at [193, 87] on span "View Profile" at bounding box center [198, 85] width 43 height 11
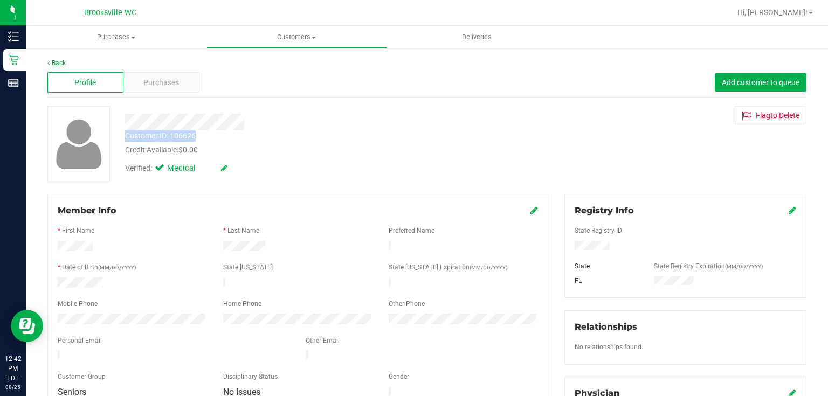
drag, startPoint x: 127, startPoint y: 137, endPoint x: 195, endPoint y: 138, distance: 67.9
click at [195, 138] on div "Customer ID: 106626" at bounding box center [160, 135] width 71 height 11
copy div "Customer ID: 106626"
click at [739, 297] on div "Registry Info State Registry ID State State Registry Expiration (MM/DD/YYYY) [G…" at bounding box center [685, 390] width 258 height 393
click at [63, 60] on link "Back" at bounding box center [56, 63] width 18 height 8
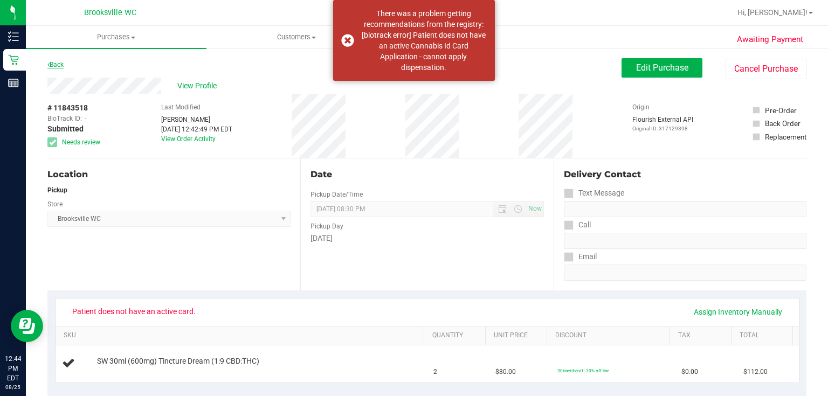
click at [56, 65] on link "Back" at bounding box center [55, 65] width 16 height 8
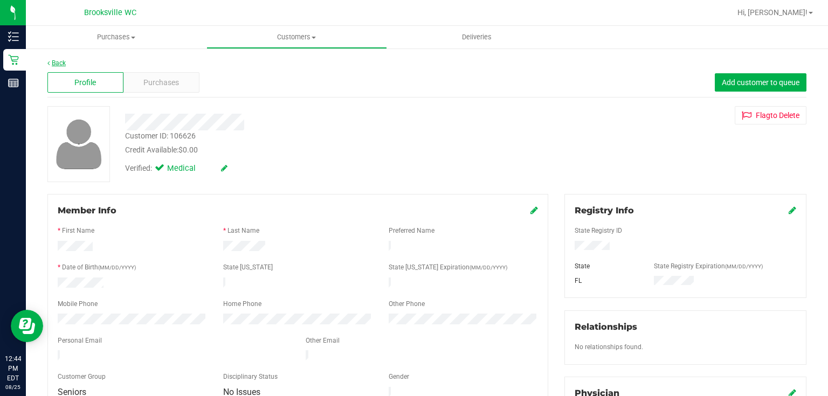
click at [61, 61] on link "Back" at bounding box center [56, 63] width 18 height 8
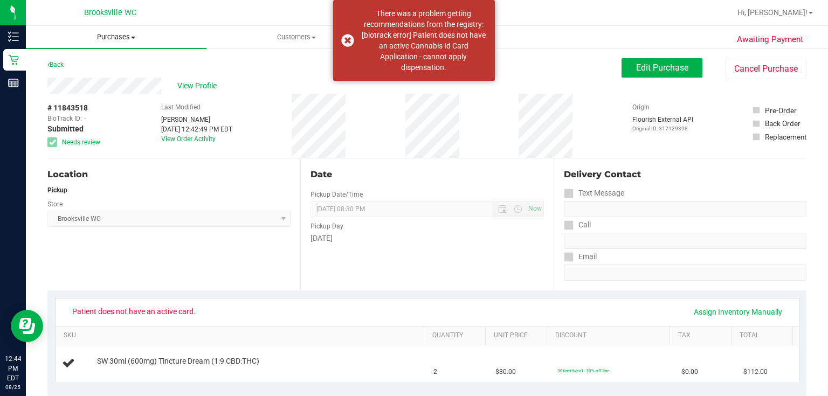
click at [106, 38] on span "Purchases" at bounding box center [116, 37] width 181 height 10
click at [84, 72] on li "Fulfillment" at bounding box center [116, 78] width 181 height 13
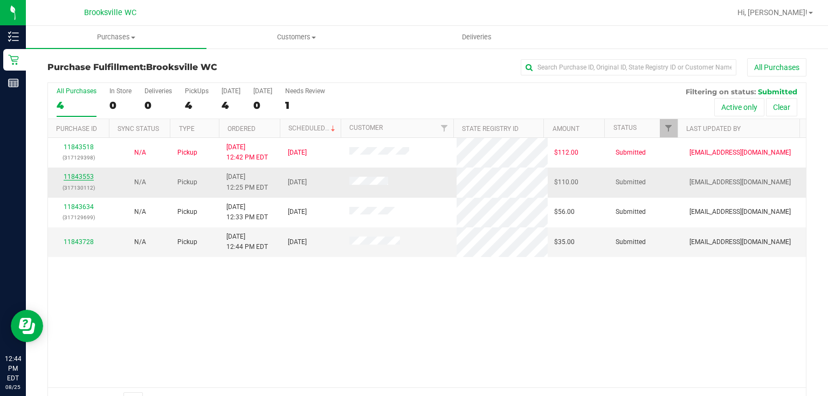
click at [77, 179] on link "11843553" at bounding box center [79, 177] width 30 height 8
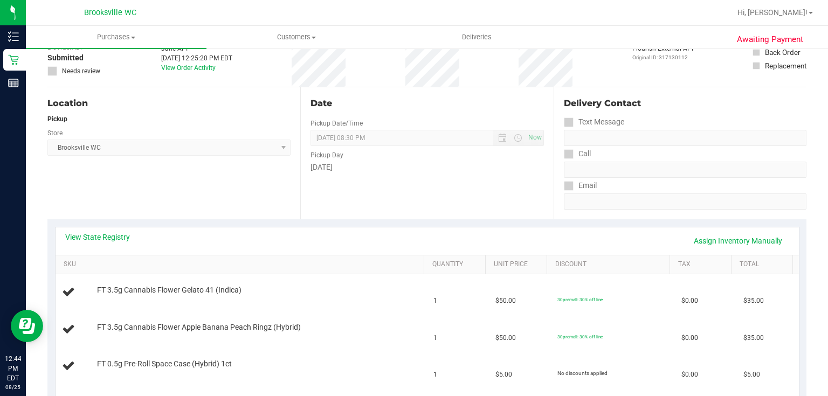
scroll to position [86, 0]
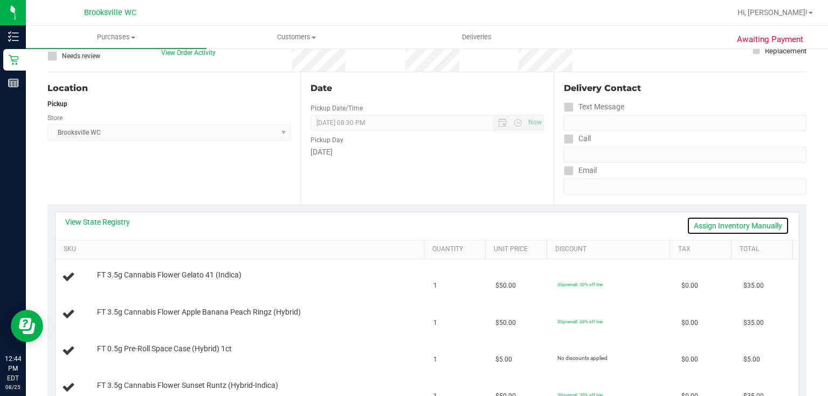
click at [704, 230] on link "Assign Inventory Manually" at bounding box center [738, 226] width 102 height 18
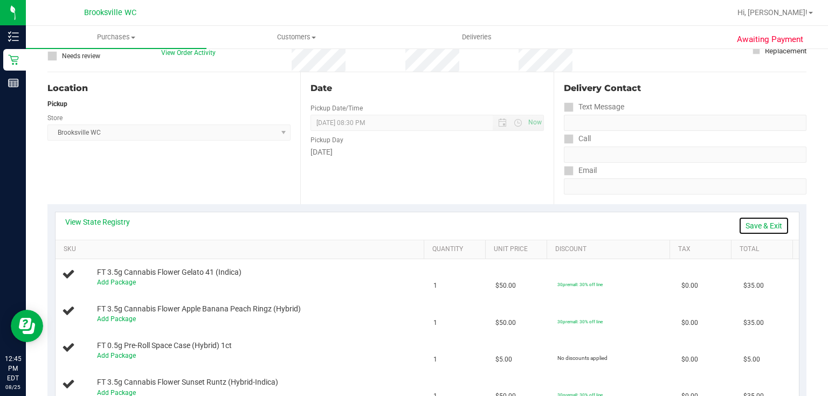
click at [765, 232] on link "Save & Exit" at bounding box center [763, 226] width 51 height 18
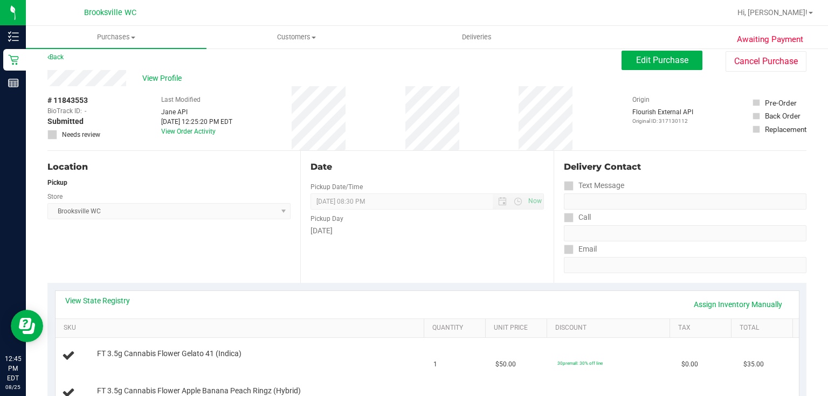
scroll to position [0, 0]
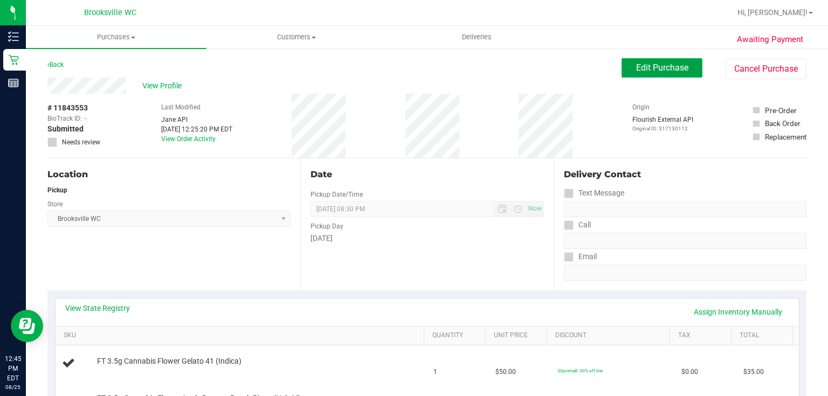
click at [663, 65] on span "Edit Purchase" at bounding box center [662, 68] width 52 height 10
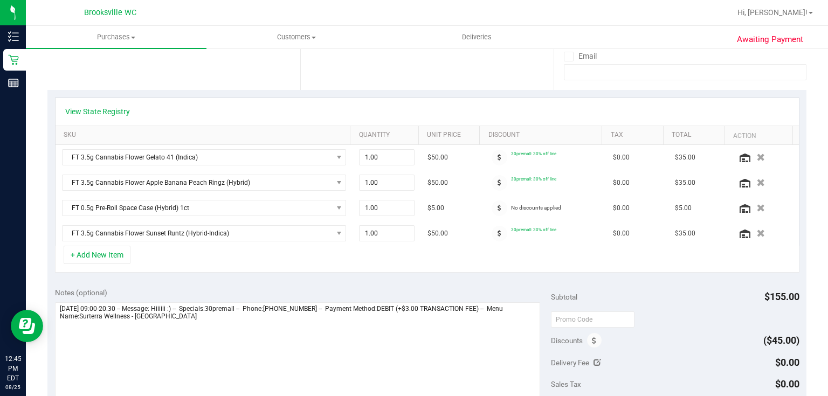
scroll to position [216, 0]
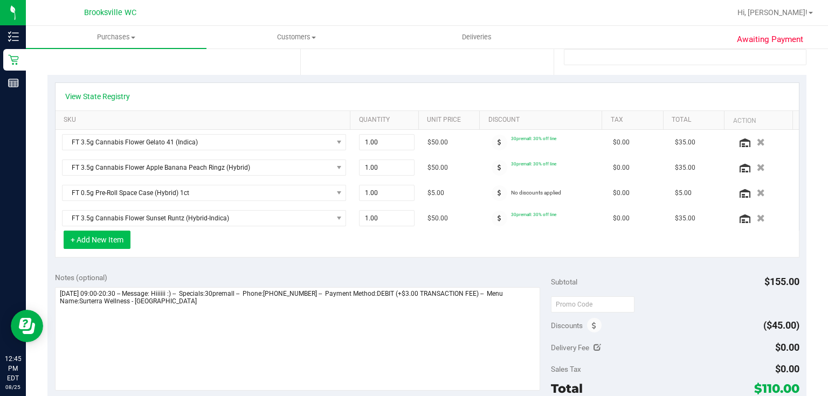
click at [77, 233] on button "+ Add New Item" at bounding box center [97, 240] width 67 height 18
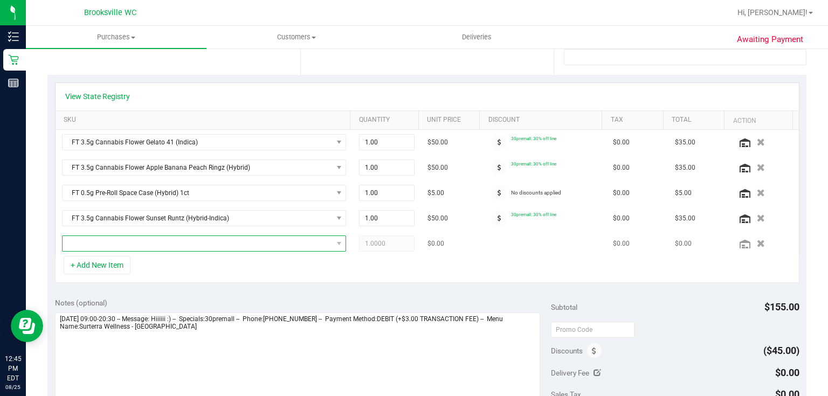
click at [121, 238] on span "NO DATA FOUND" at bounding box center [198, 243] width 270 height 15
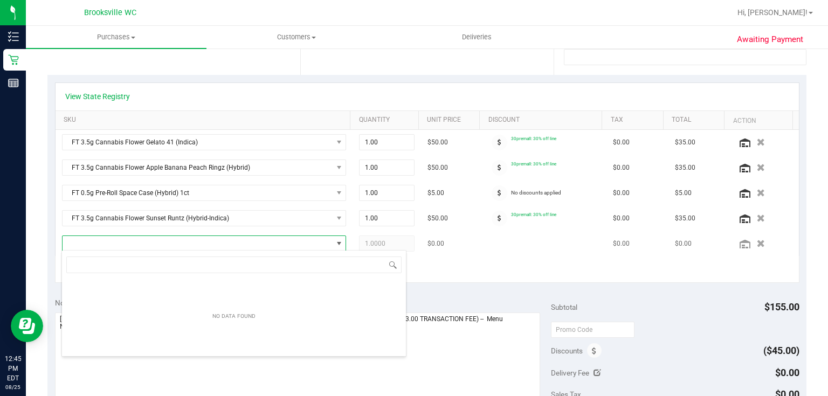
scroll to position [16, 276]
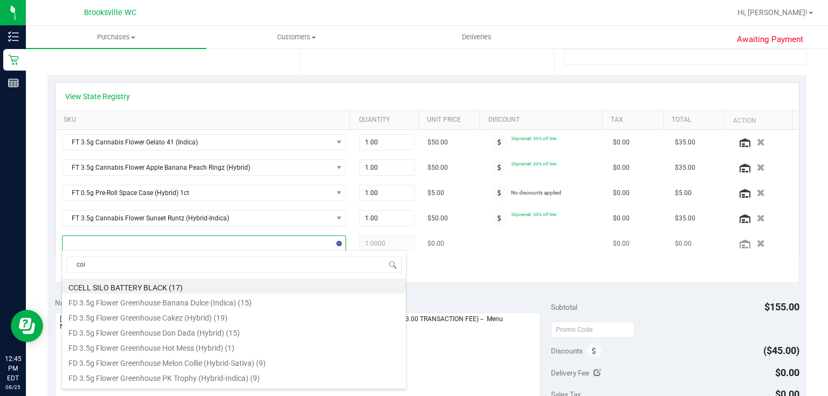
type input "coin"
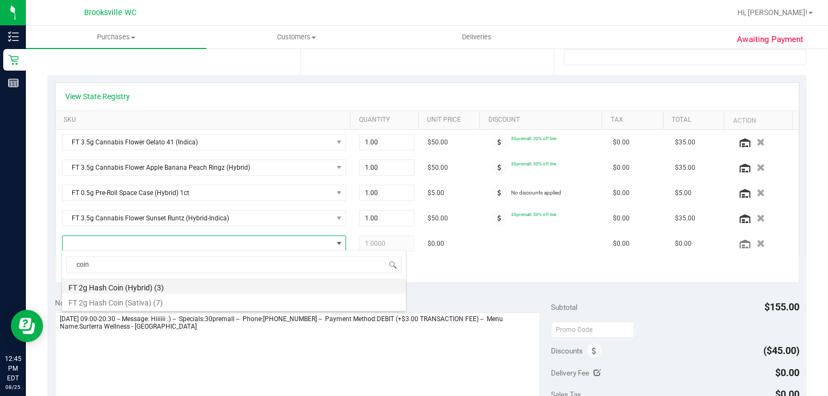
click at [118, 289] on li "FT 2g Hash Coin (Hybrid) (3)" at bounding box center [234, 286] width 344 height 15
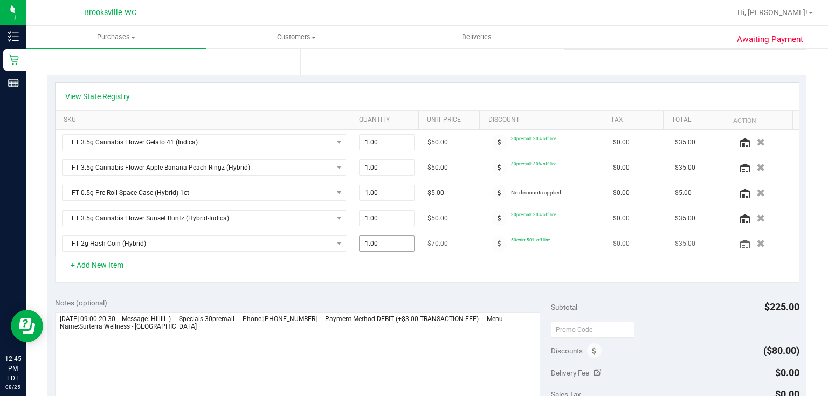
click at [382, 244] on span "1.00 1" at bounding box center [387, 244] width 56 height 16
type input "2"
type input "2.00"
click at [372, 266] on div "+ Add New Item" at bounding box center [427, 269] width 744 height 27
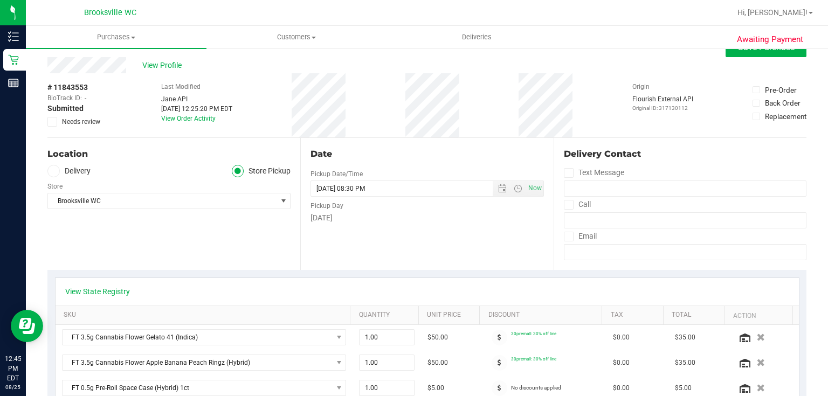
scroll to position [0, 0]
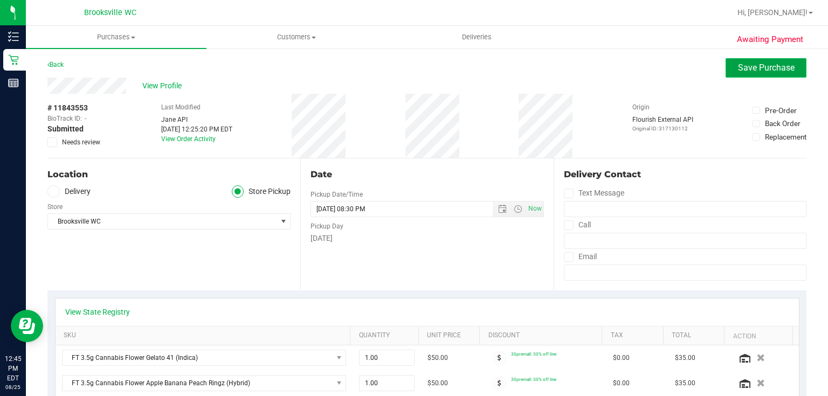
click at [775, 63] on span "Save Purchase" at bounding box center [766, 68] width 57 height 10
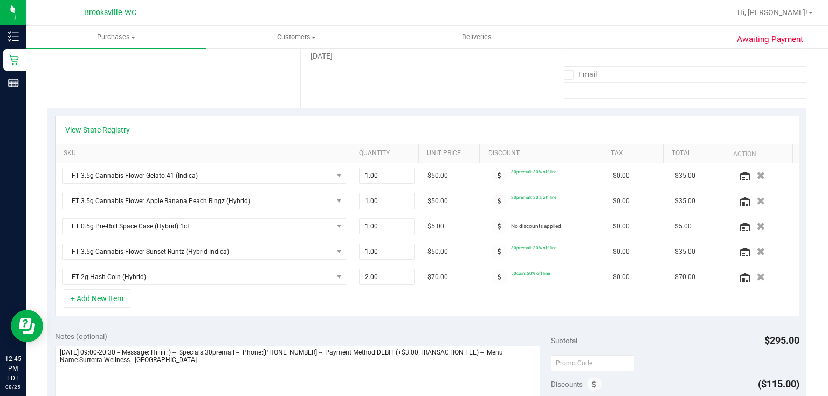
scroll to position [216, 0]
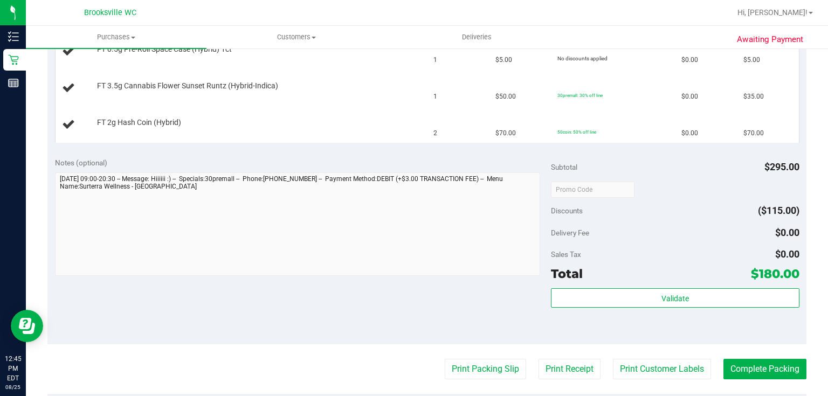
scroll to position [388, 0]
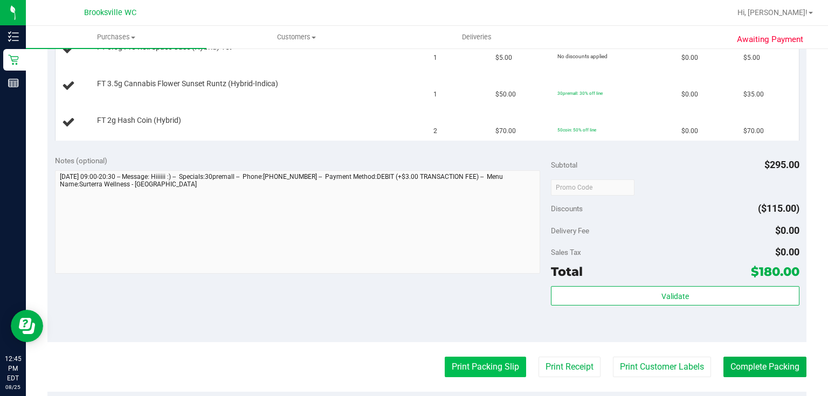
click at [495, 369] on button "Print Packing Slip" at bounding box center [485, 367] width 81 height 20
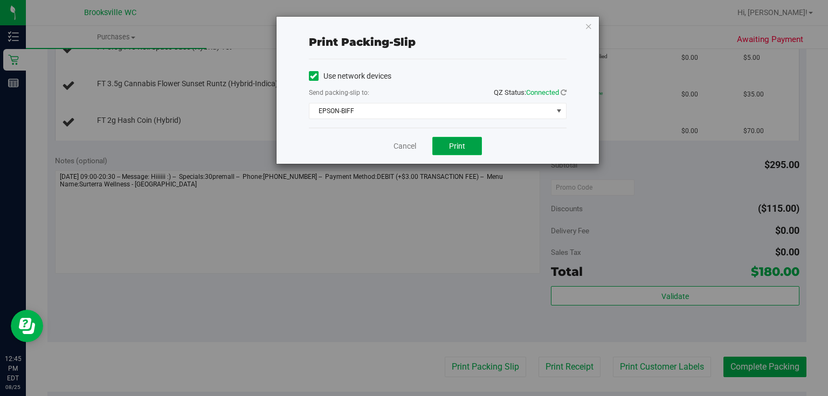
click at [452, 145] on span "Print" at bounding box center [457, 146] width 16 height 9
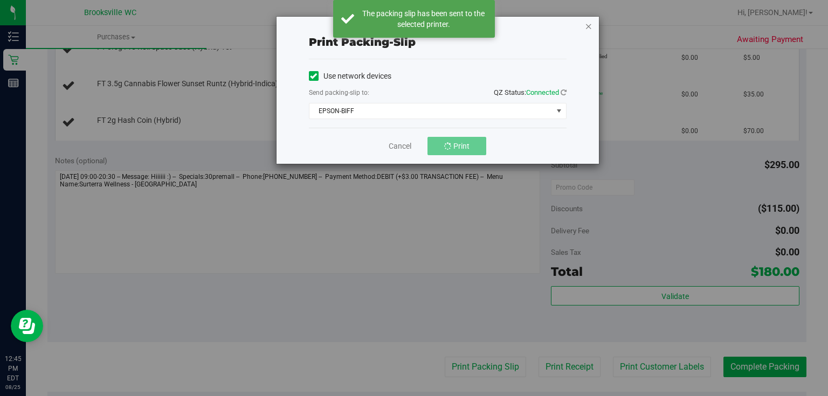
click at [590, 27] on icon "button" at bounding box center [589, 25] width 8 height 13
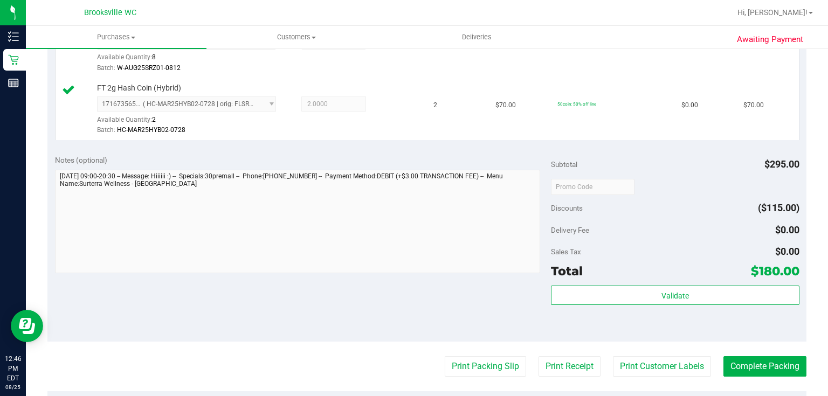
scroll to position [517, 0]
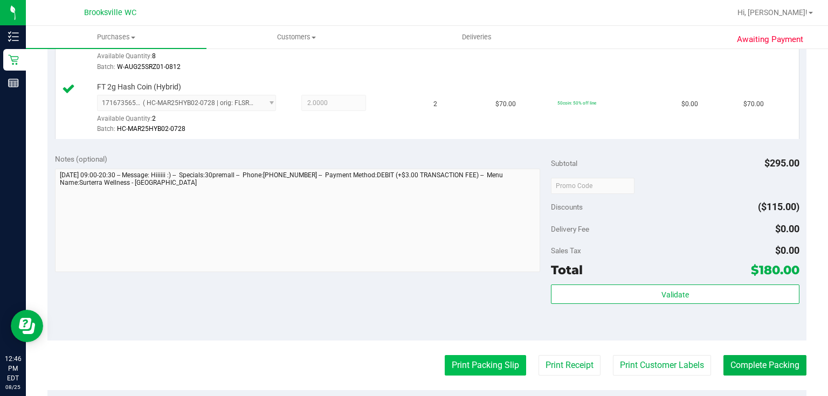
click at [495, 357] on button "Print Packing Slip" at bounding box center [485, 365] width 81 height 20
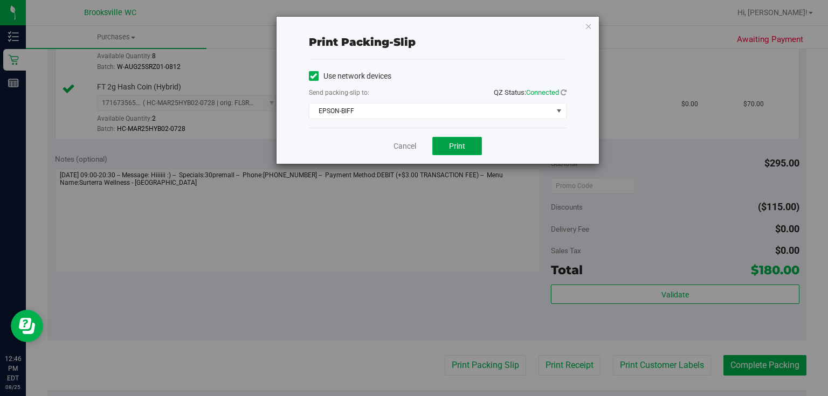
click at [469, 147] on button "Print" at bounding box center [457, 146] width 50 height 18
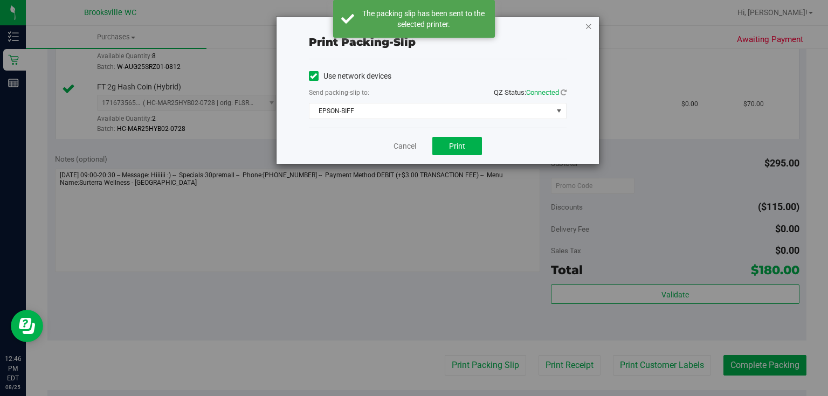
click at [586, 30] on icon "button" at bounding box center [589, 25] width 8 height 13
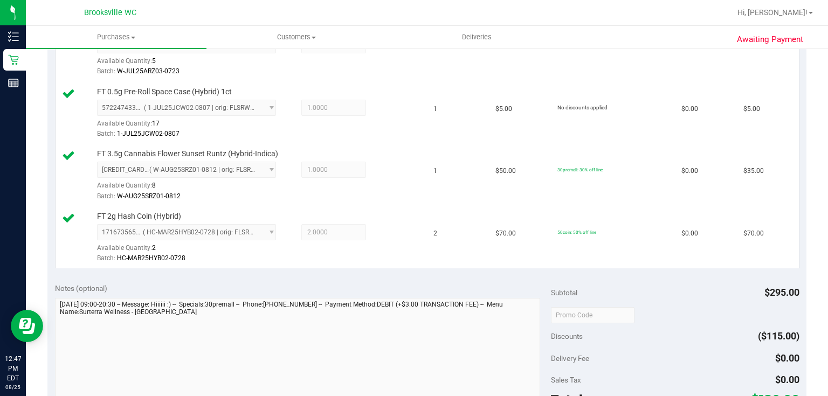
scroll to position [560, 0]
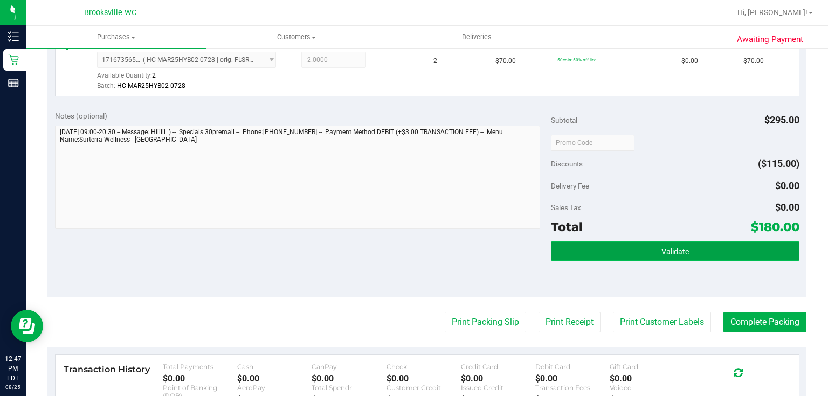
click at [649, 254] on button "Validate" at bounding box center [675, 250] width 248 height 19
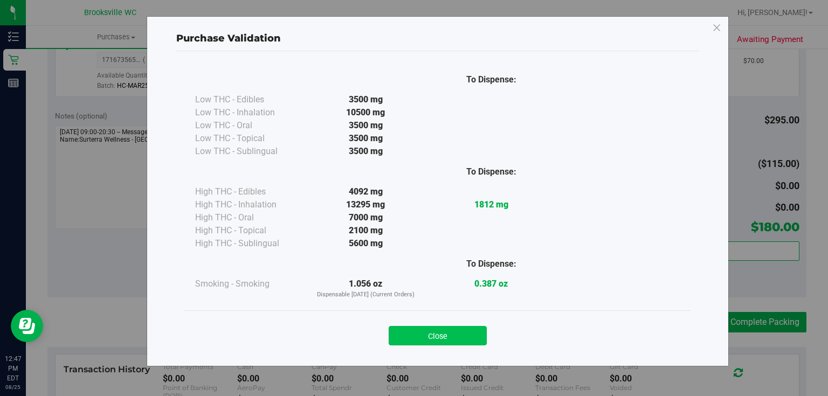
click at [431, 331] on button "Close" at bounding box center [438, 335] width 98 height 19
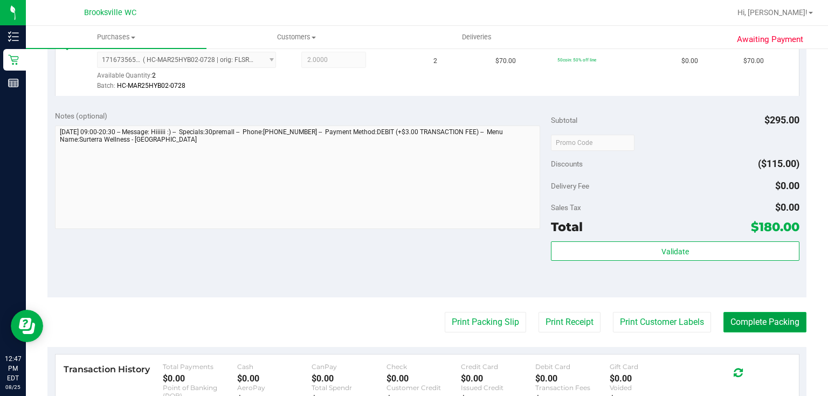
click at [725, 324] on button "Complete Packing" at bounding box center [764, 322] width 83 height 20
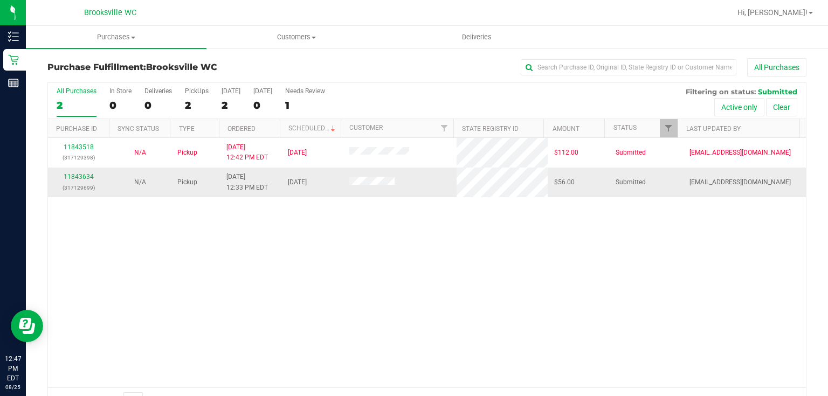
click at [88, 181] on div "11843634 (317129699)" at bounding box center [78, 182] width 49 height 20
click at [88, 178] on link "11843634" at bounding box center [79, 177] width 30 height 8
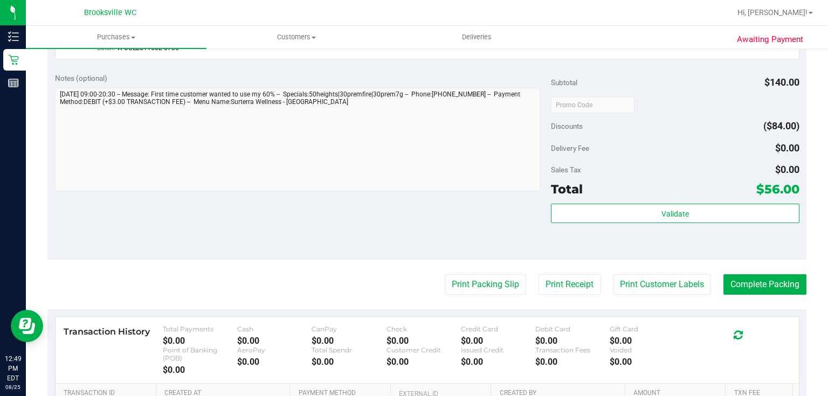
scroll to position [474, 0]
click at [563, 199] on div "Subtotal $140.00 Discounts ($84.00) Delivery Fee $0.00 Sales Tax $0.00 Total $5…" at bounding box center [675, 161] width 248 height 179
click at [563, 200] on div "Subtotal $140.00 Discounts ($84.00) Delivery Fee $0.00 Sales Tax $0.00 Total $5…" at bounding box center [675, 161] width 248 height 179
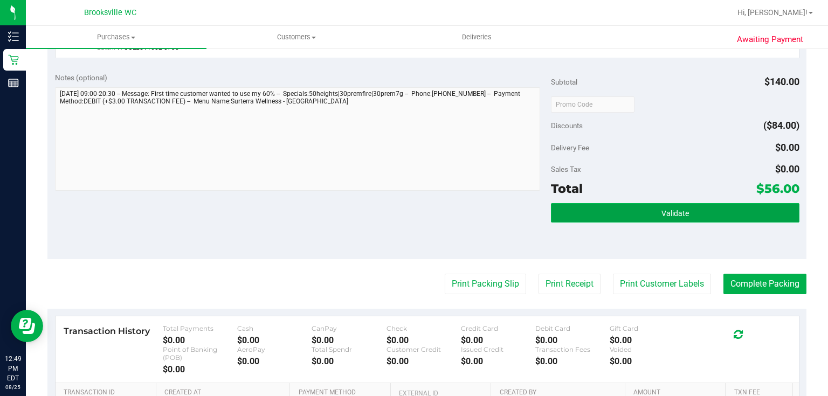
click at [569, 212] on button "Validate" at bounding box center [675, 212] width 248 height 19
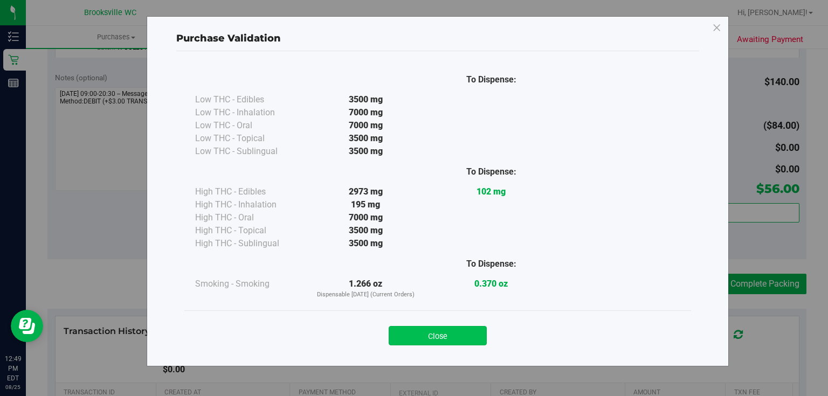
click at [404, 338] on button "Close" at bounding box center [438, 335] width 98 height 19
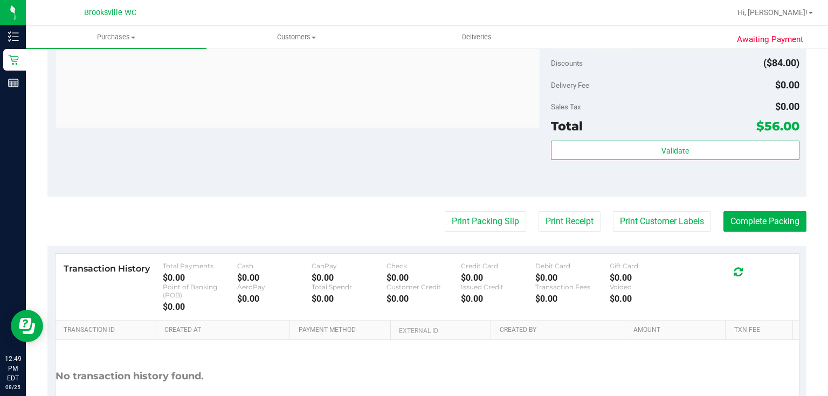
scroll to position [560, 0]
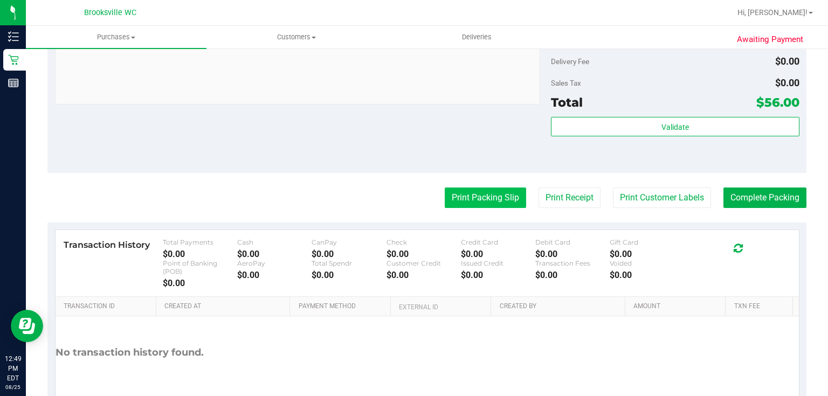
click at [496, 198] on button "Print Packing Slip" at bounding box center [485, 198] width 81 height 20
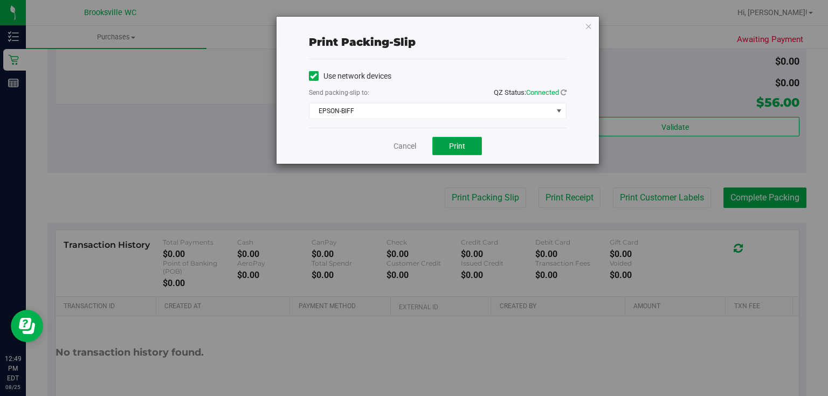
click at [449, 148] on span "Print" at bounding box center [457, 146] width 16 height 9
click at [588, 24] on icon "button" at bounding box center [589, 25] width 8 height 13
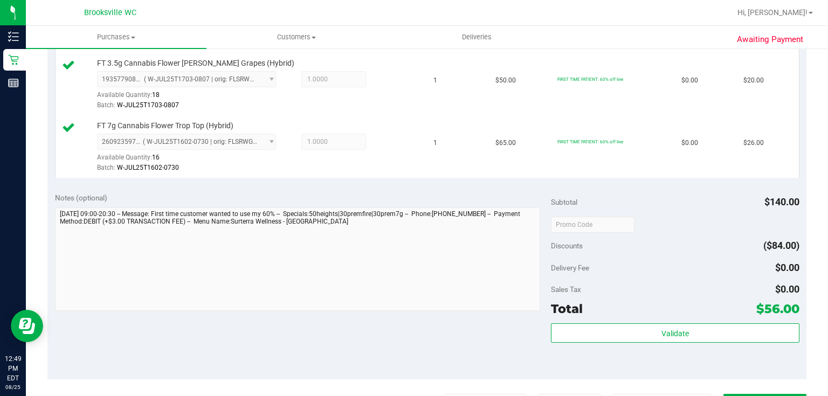
scroll to position [388, 0]
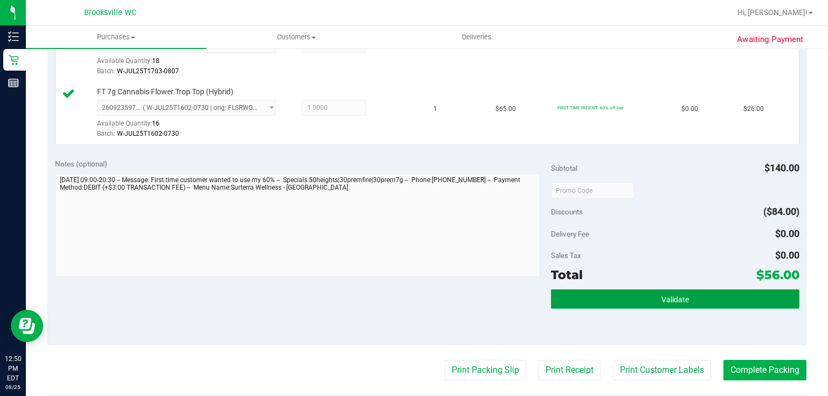
click at [663, 307] on button "Validate" at bounding box center [675, 298] width 248 height 19
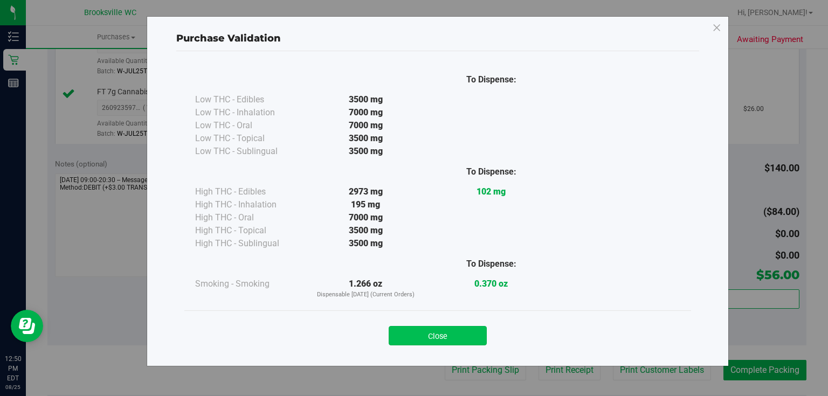
click at [466, 336] on button "Close" at bounding box center [438, 335] width 98 height 19
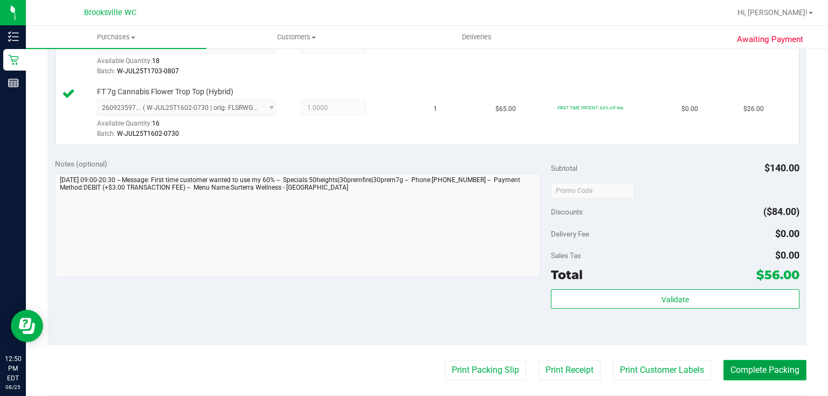
click at [775, 368] on button "Complete Packing" at bounding box center [764, 370] width 83 height 20
